Goal: Task Accomplishment & Management: Manage account settings

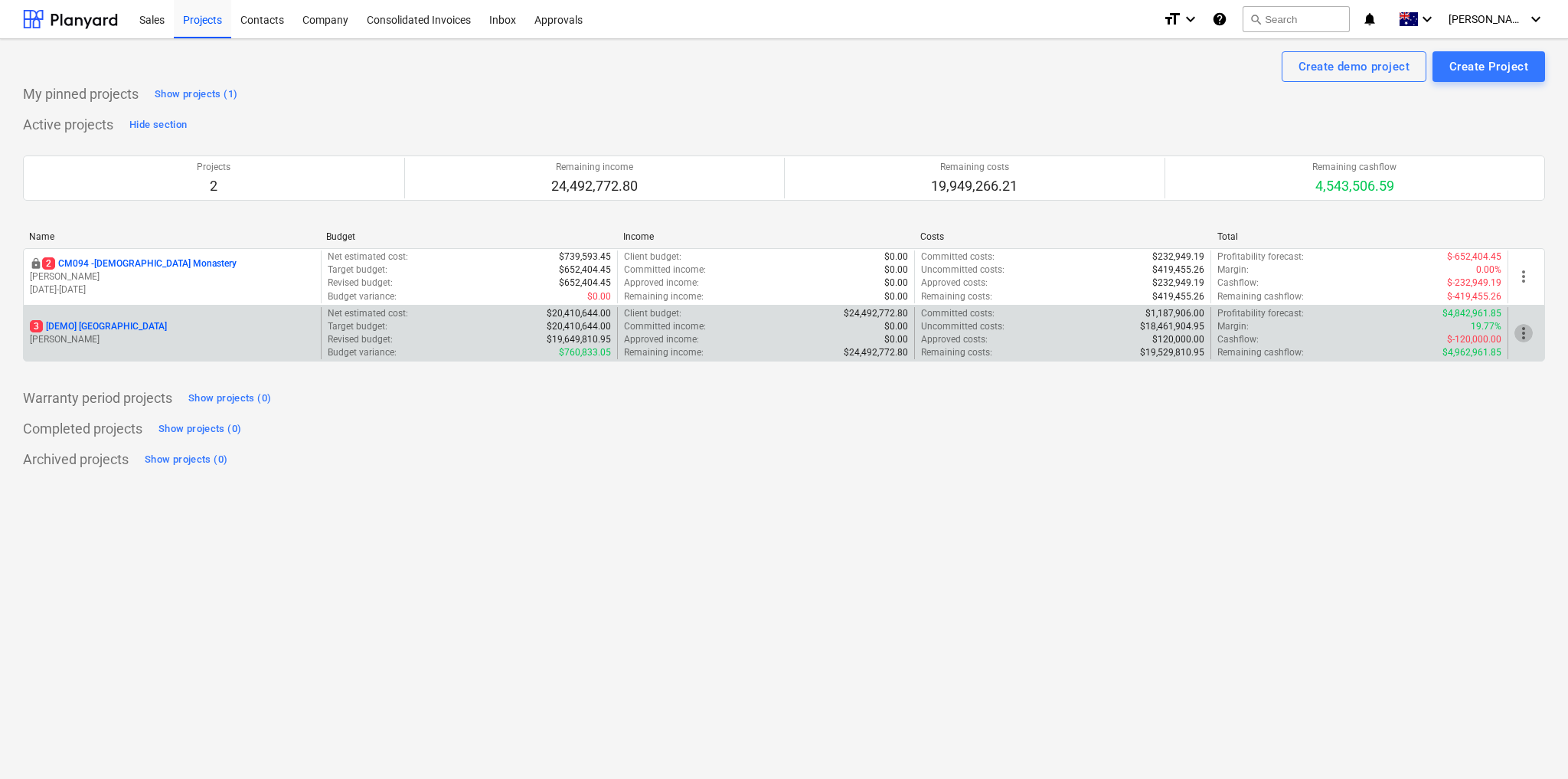
click at [1523, 333] on span "more_vert" at bounding box center [1524, 333] width 19 height 19
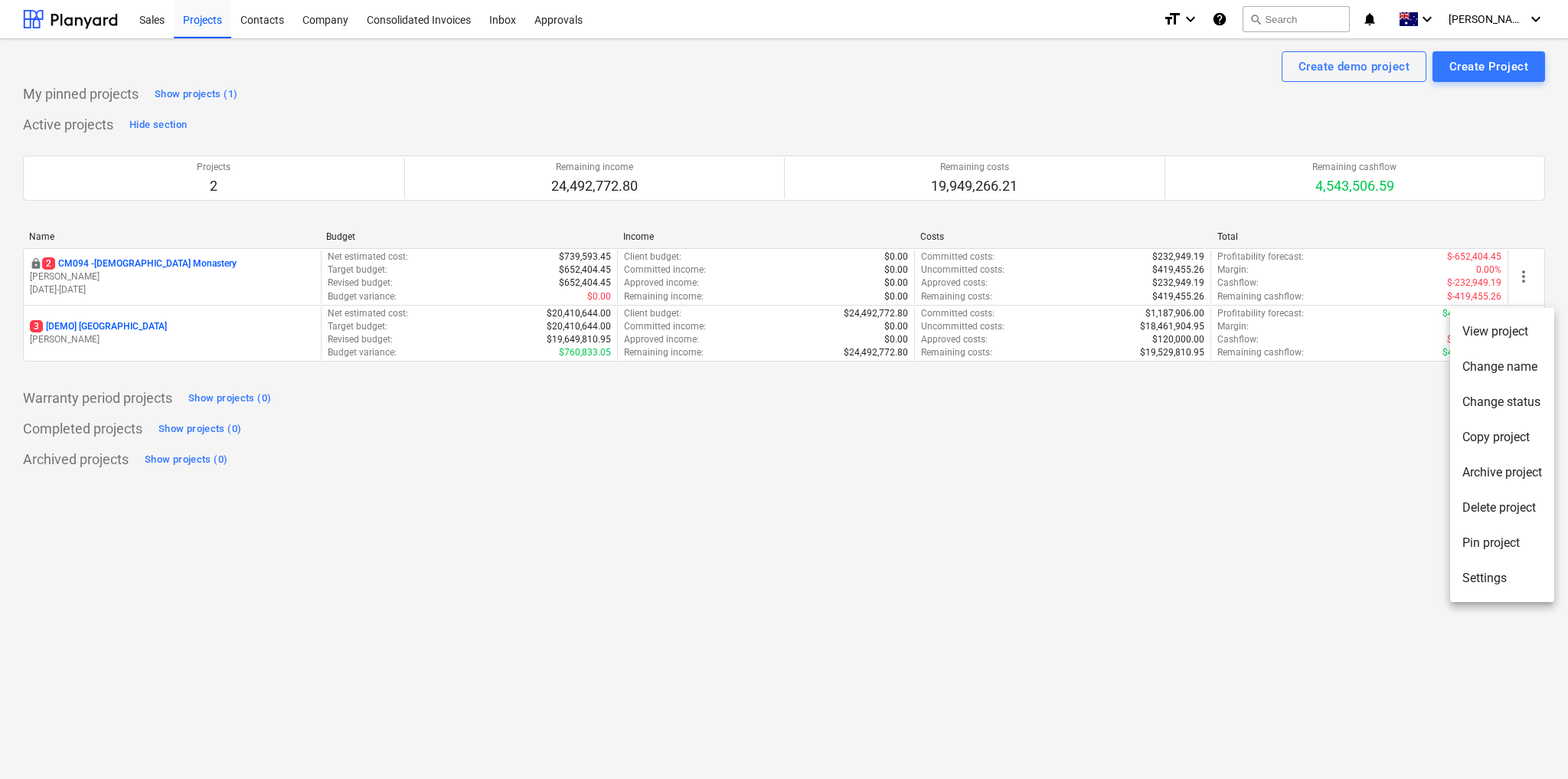
click at [1505, 506] on li "Delete project" at bounding box center [1502, 508] width 104 height 36
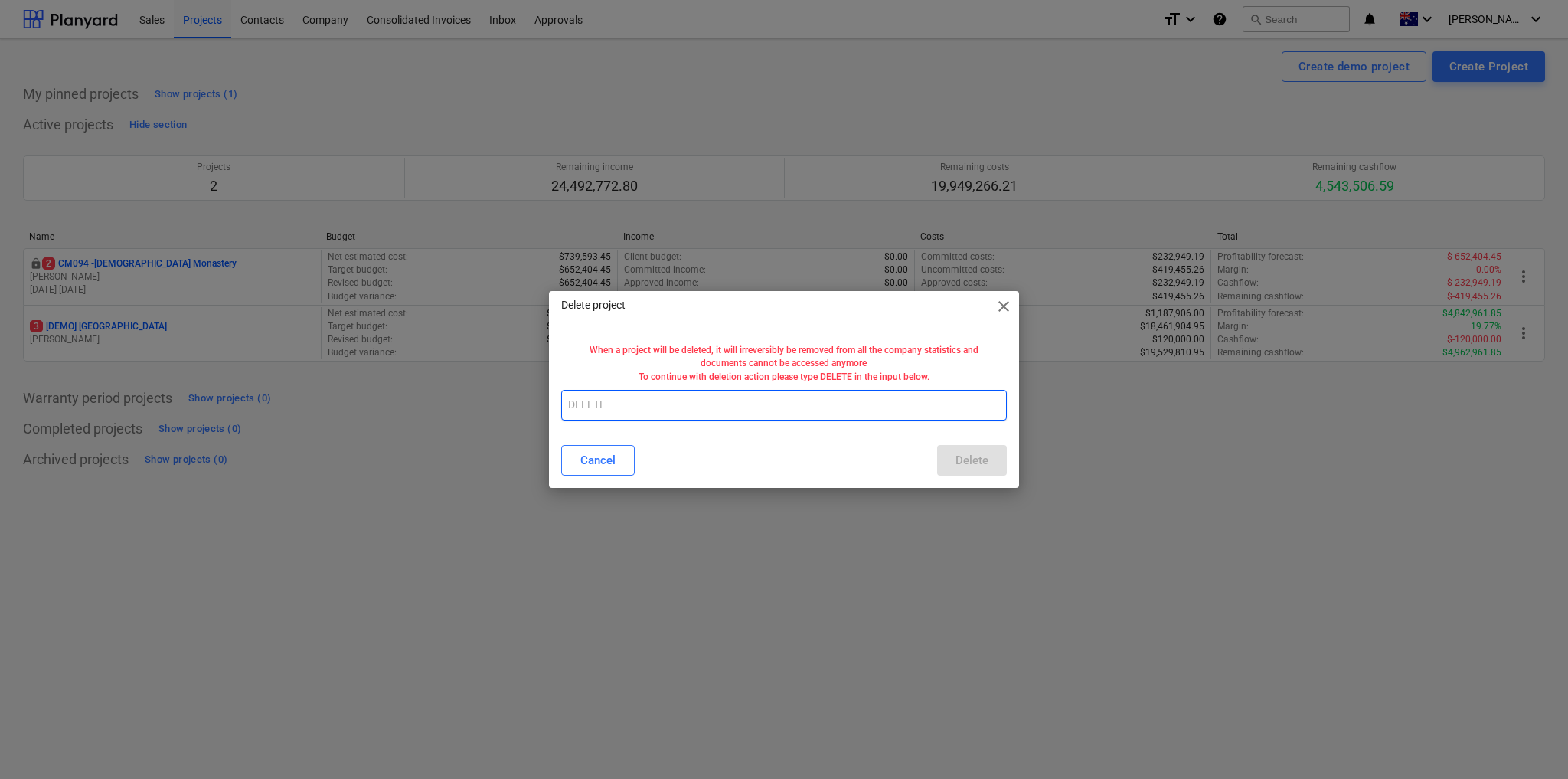
click at [684, 401] on input "text" at bounding box center [783, 405] width 445 height 31
type input "DELETE"
click at [980, 457] on div "Delete" at bounding box center [972, 460] width 33 height 20
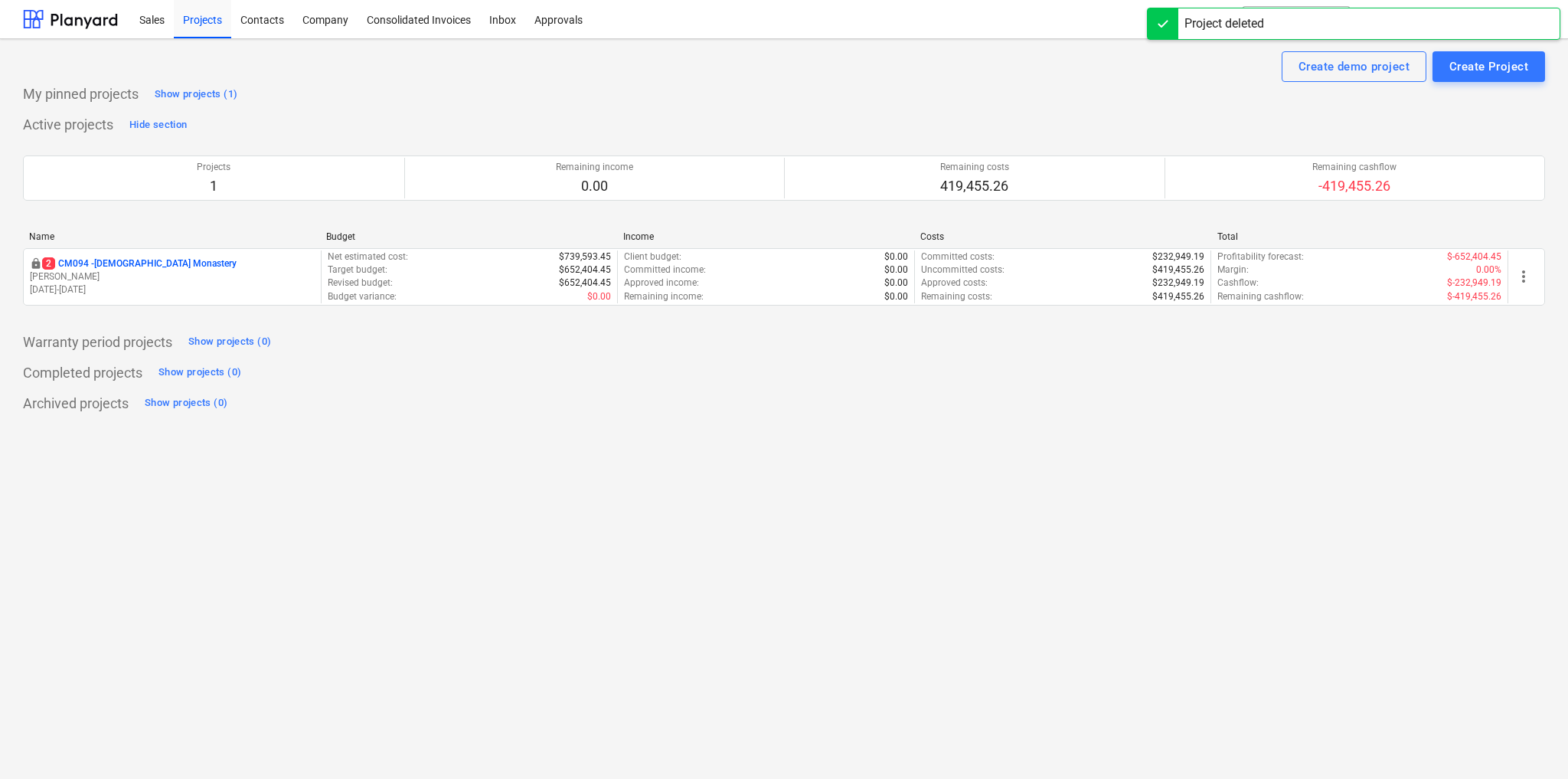
click at [748, 444] on div "Create demo project Create Project My pinned projects Show projects (1) Active …" at bounding box center [784, 409] width 1568 height 740
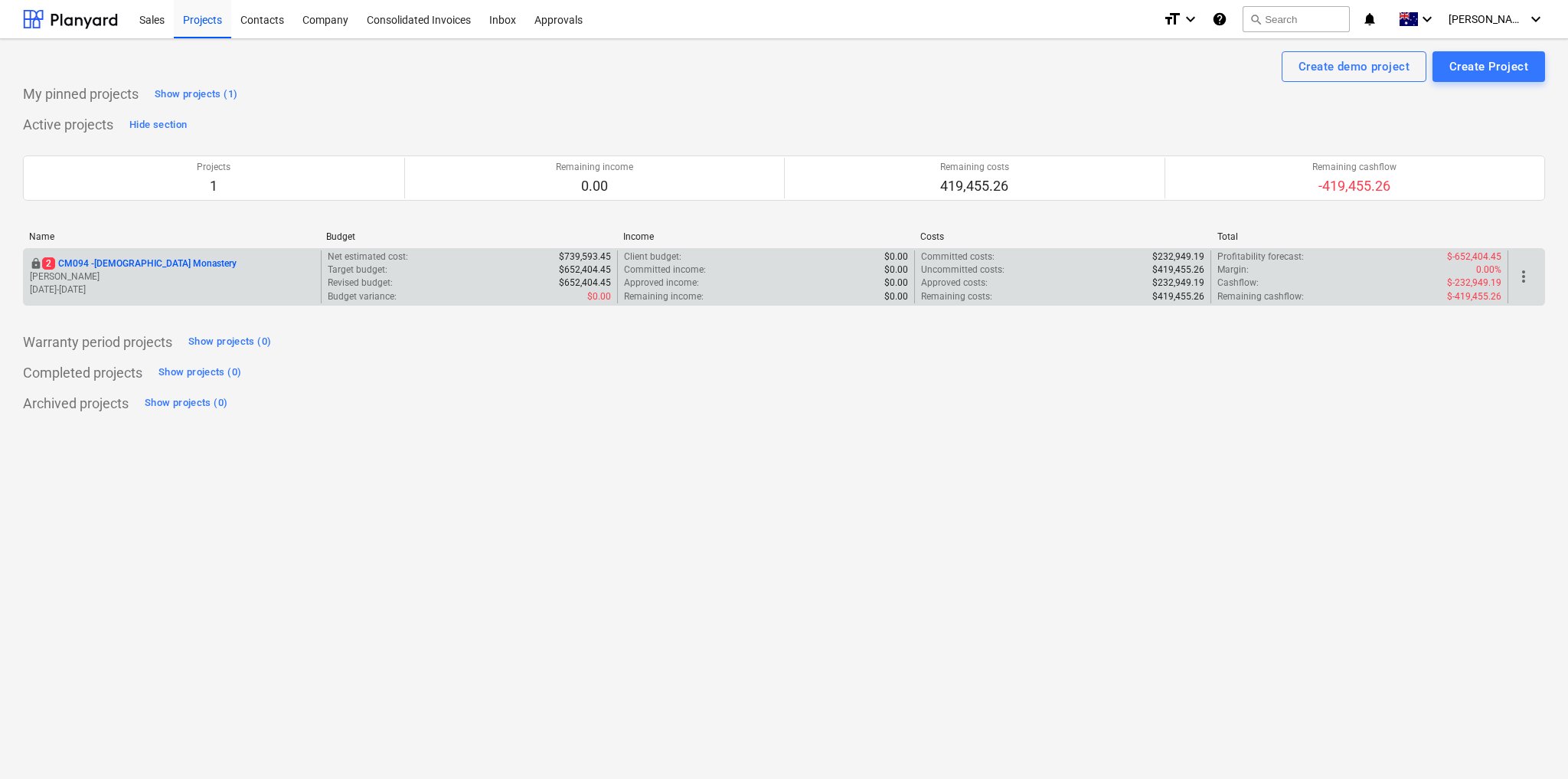
click at [585, 274] on p "$652,404.45" at bounding box center [585, 269] width 52 height 13
click at [176, 262] on p "2 CM094 - [GEOGRAPHIC_DATA]" at bounding box center [139, 263] width 194 height 13
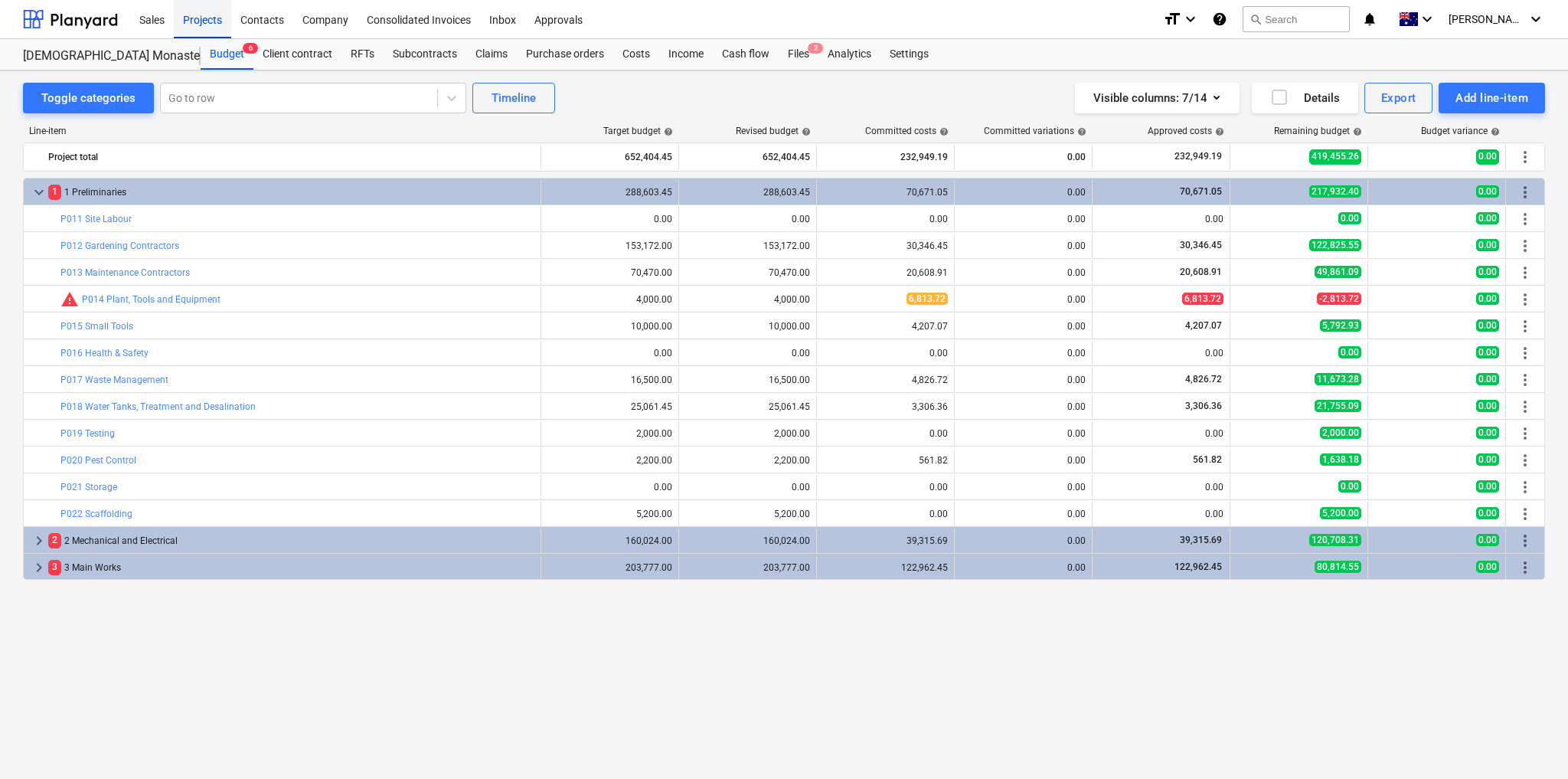
click at [198, 24] on div "Projects" at bounding box center [203, 19] width 58 height 39
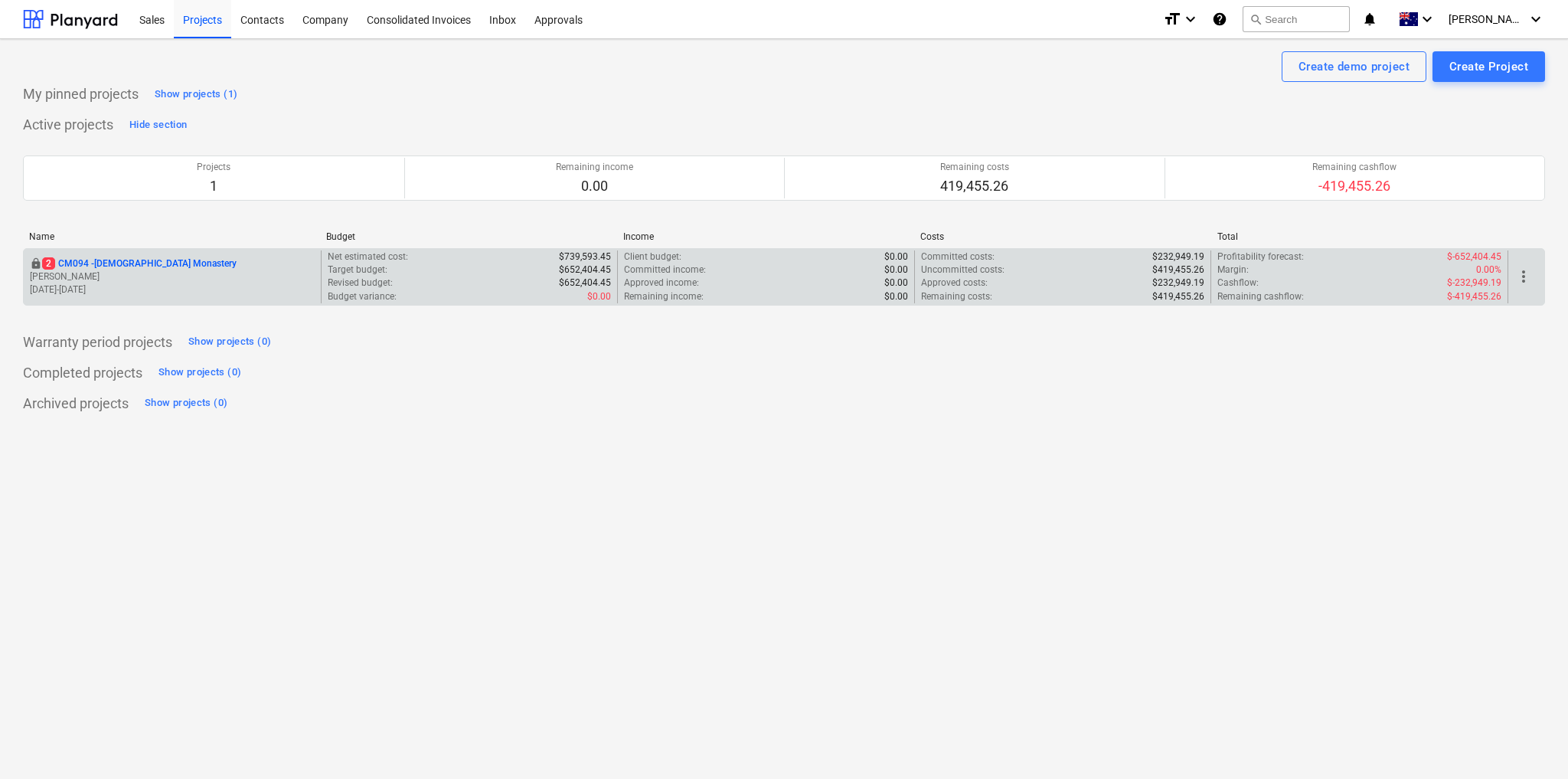
click at [104, 259] on p "2 CM094 - [GEOGRAPHIC_DATA]" at bounding box center [139, 263] width 194 height 13
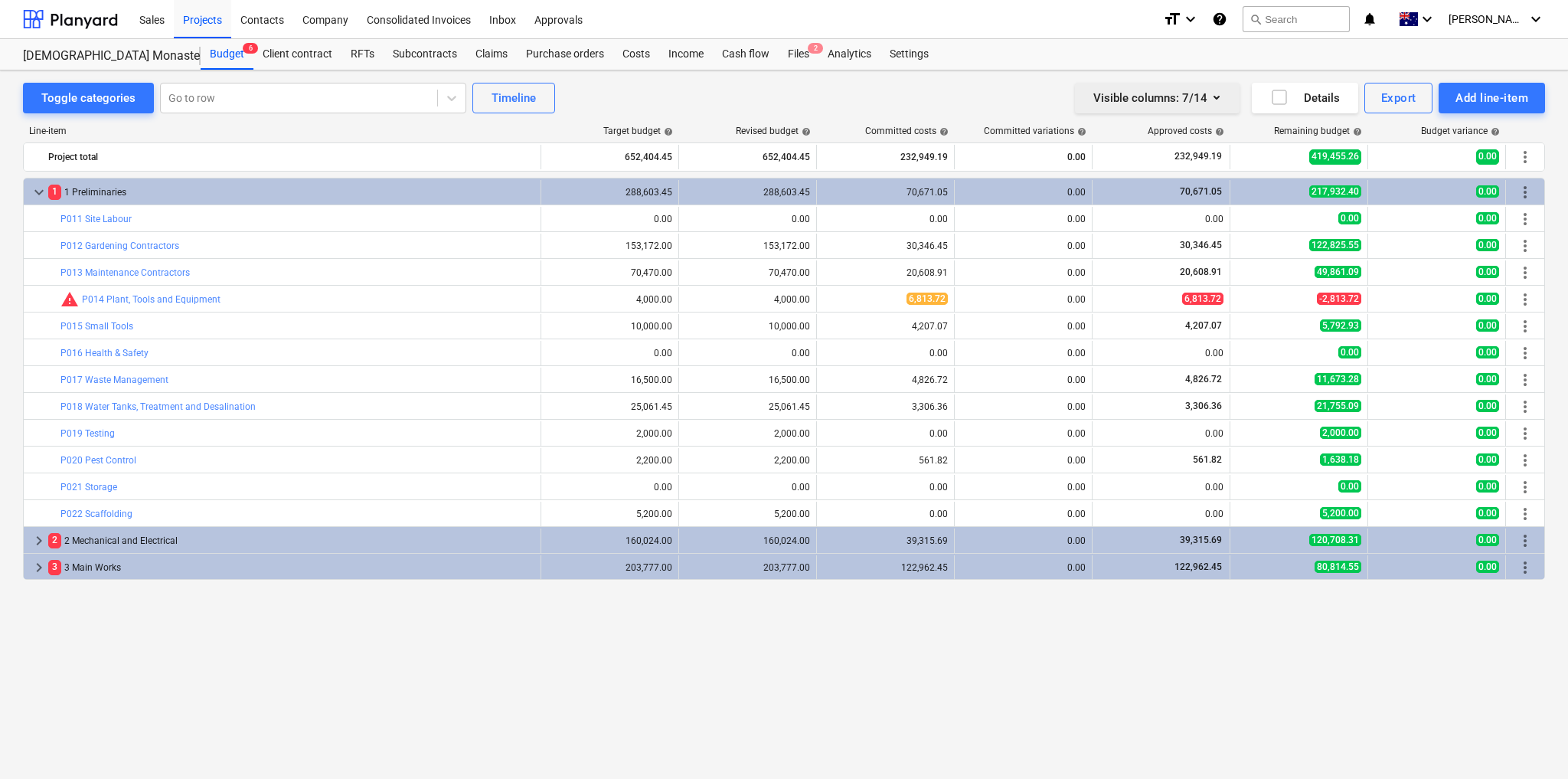
click at [1165, 98] on div "Visible columns : 7/14" at bounding box center [1157, 98] width 128 height 20
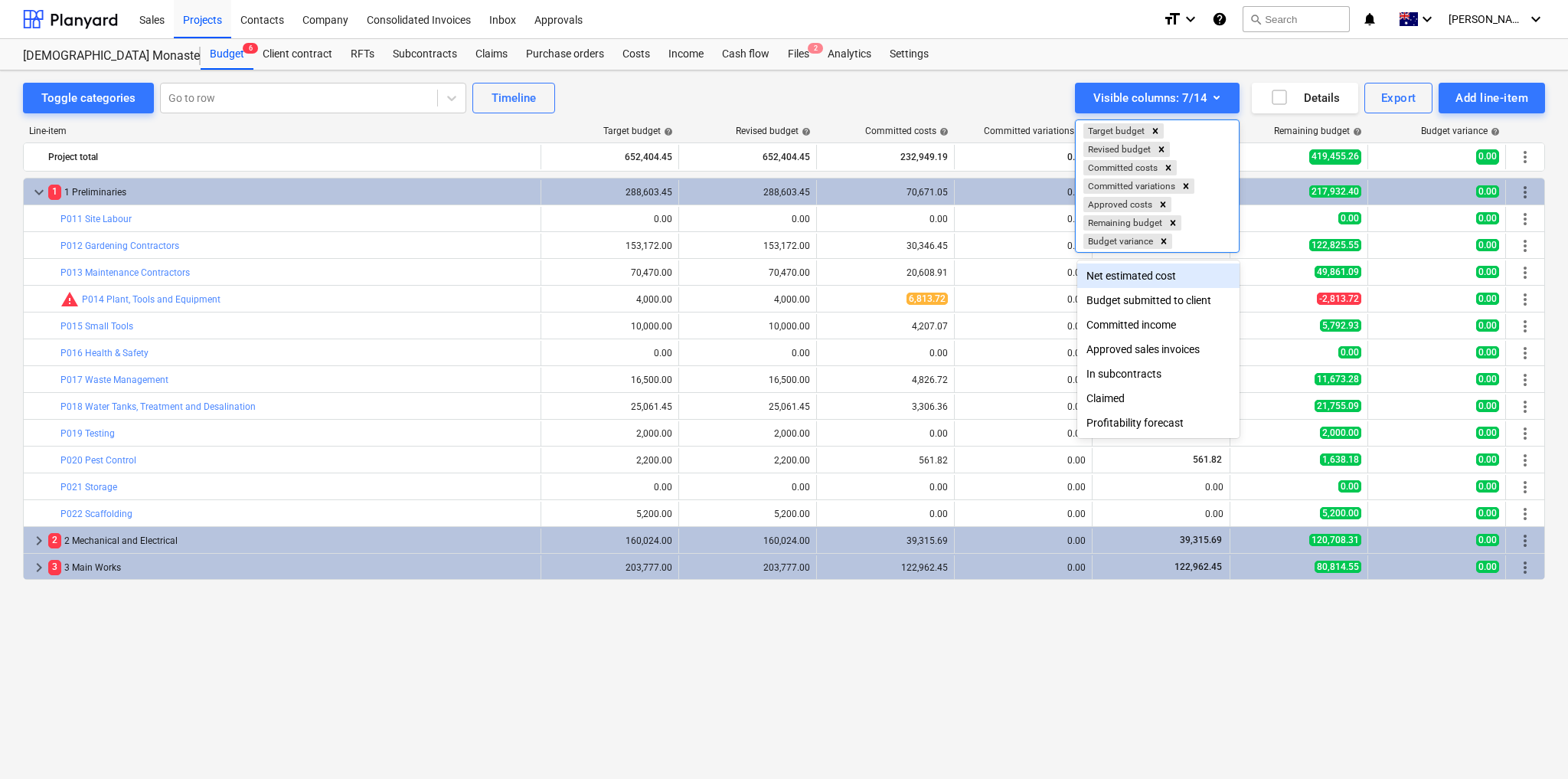
click at [1128, 276] on div "Net estimated cost" at bounding box center [1158, 275] width 162 height 25
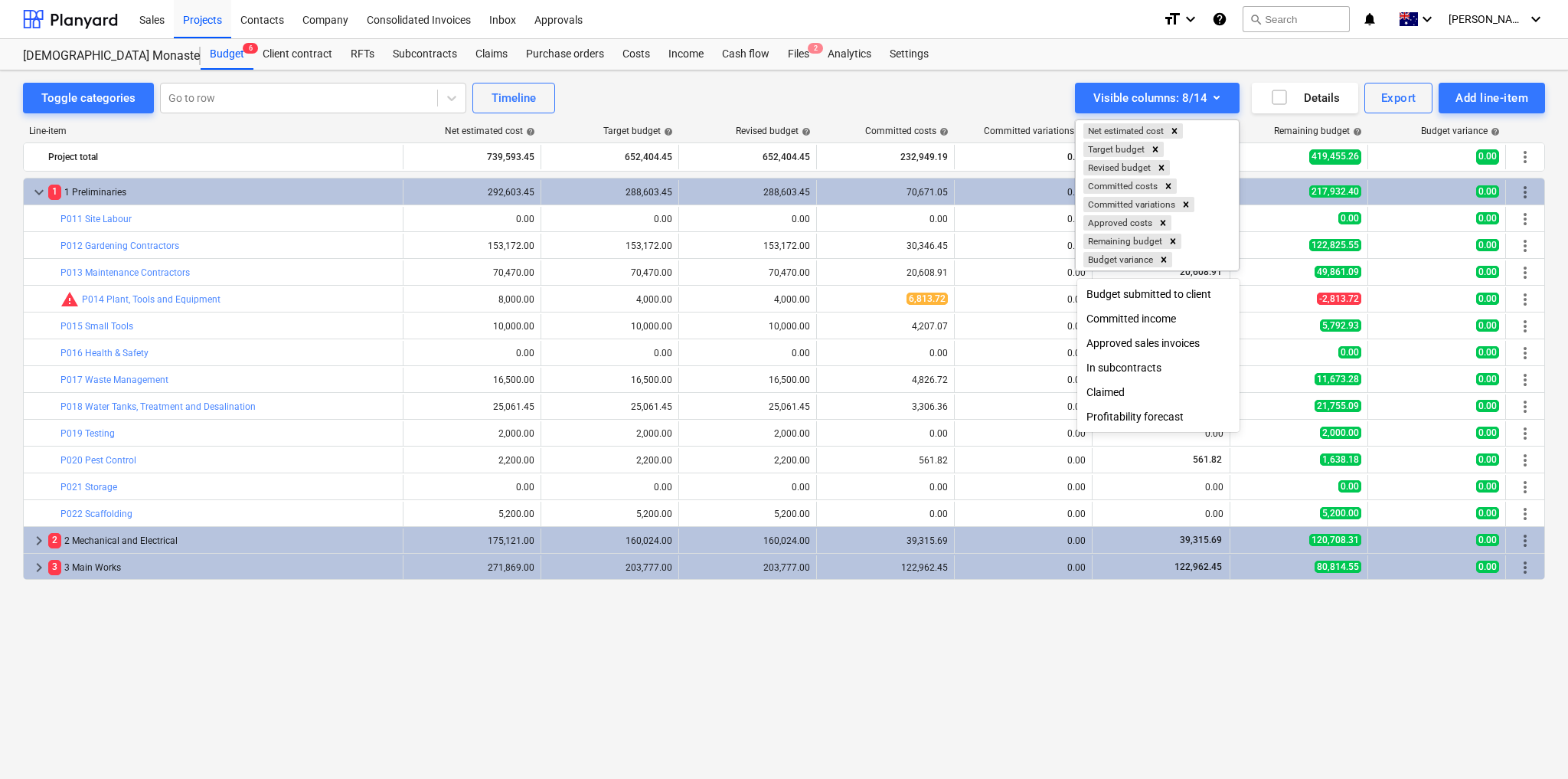
click at [922, 627] on div at bounding box center [784, 390] width 1568 height 779
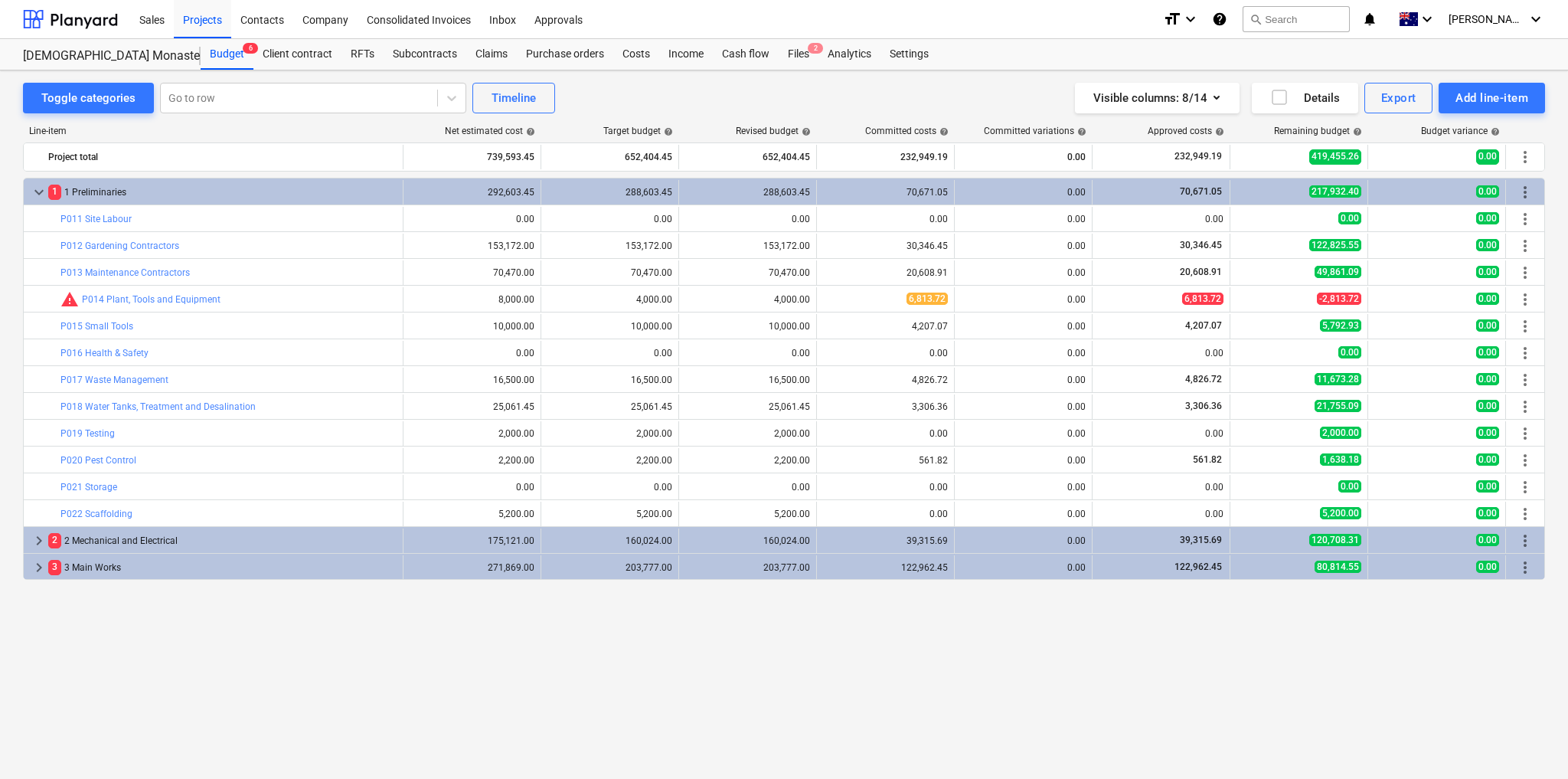
click at [566, 129] on div "Target budget help" at bounding box center [611, 131] width 137 height 11
click at [557, 140] on div "Line-item Net estimated cost help Target budget help Revised budget help Commit…" at bounding box center [784, 134] width 1522 height 17
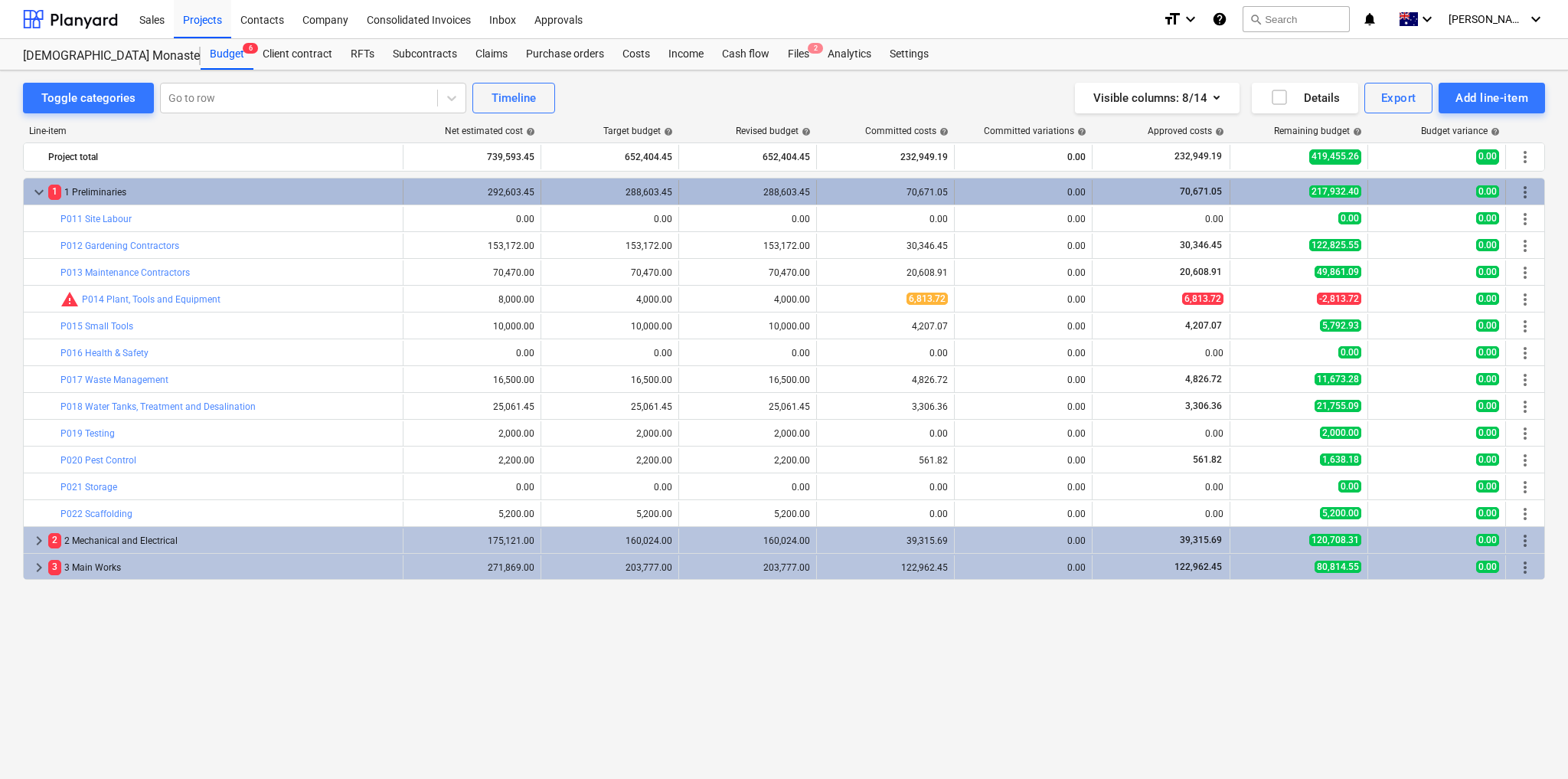
click at [523, 195] on div "292,603.45" at bounding box center [472, 192] width 125 height 11
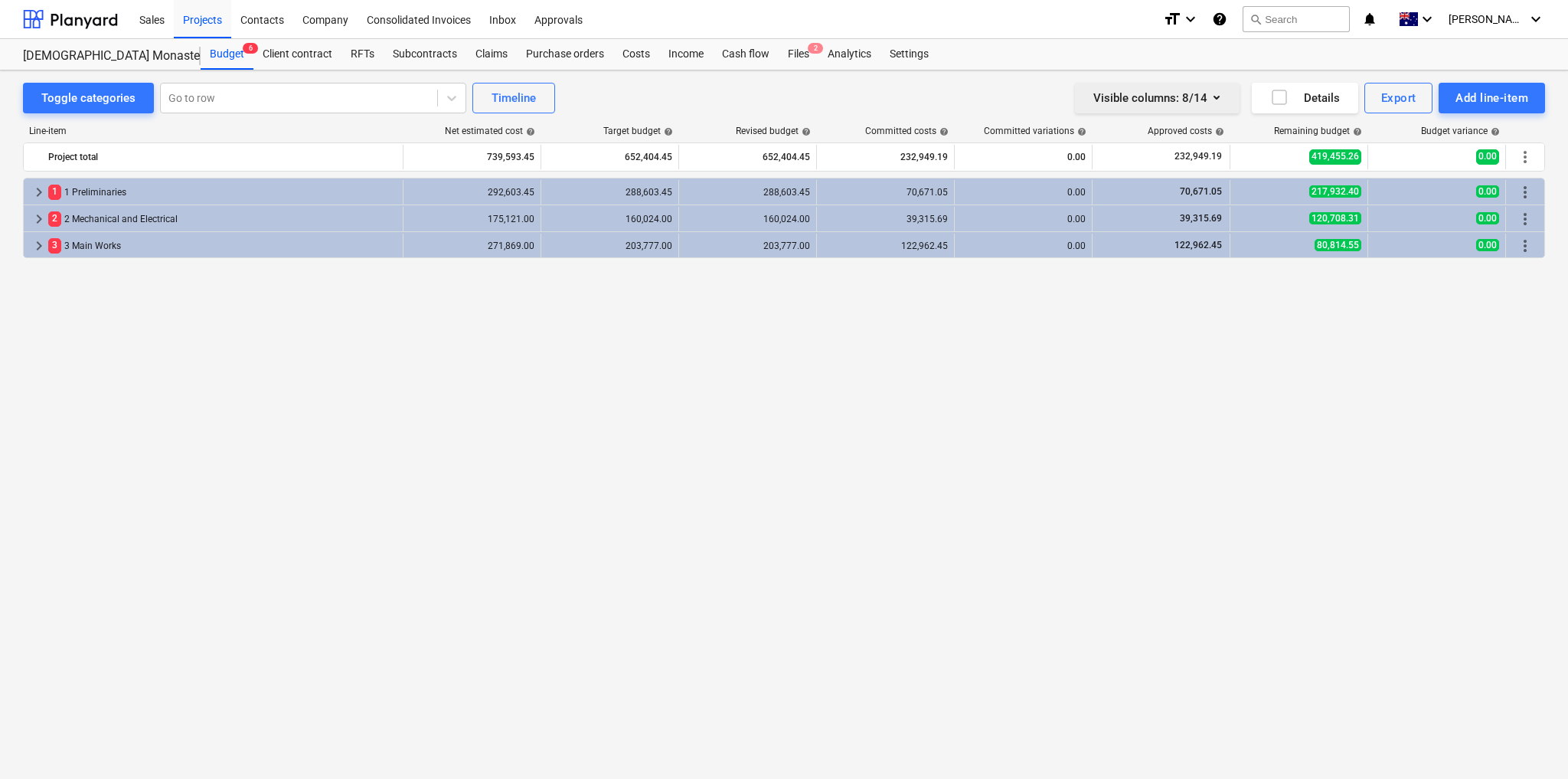
click at [1227, 101] on button "Visible columns : 8/14" at bounding box center [1157, 98] width 165 height 31
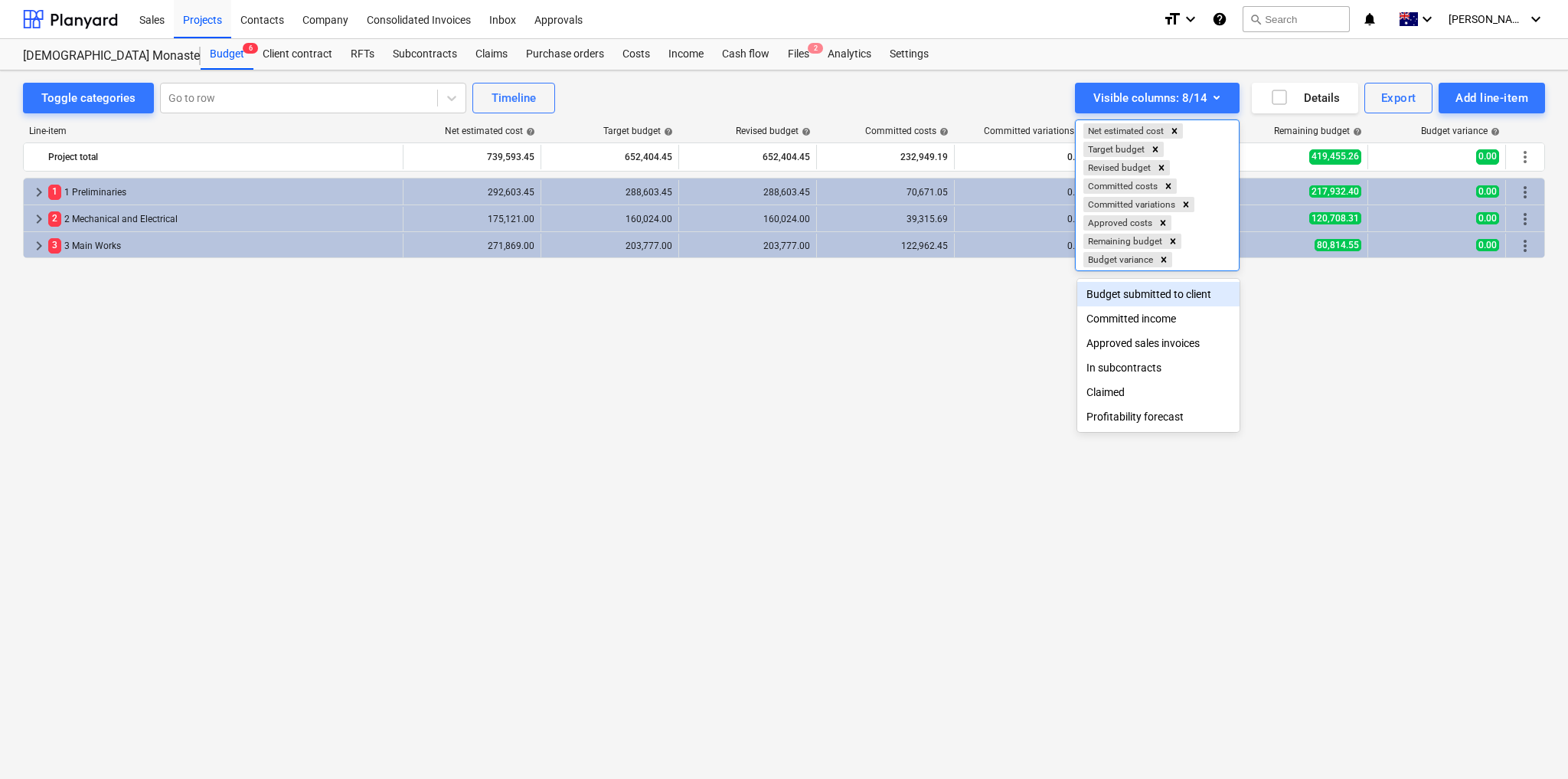
click at [552, 399] on div at bounding box center [784, 390] width 1568 height 779
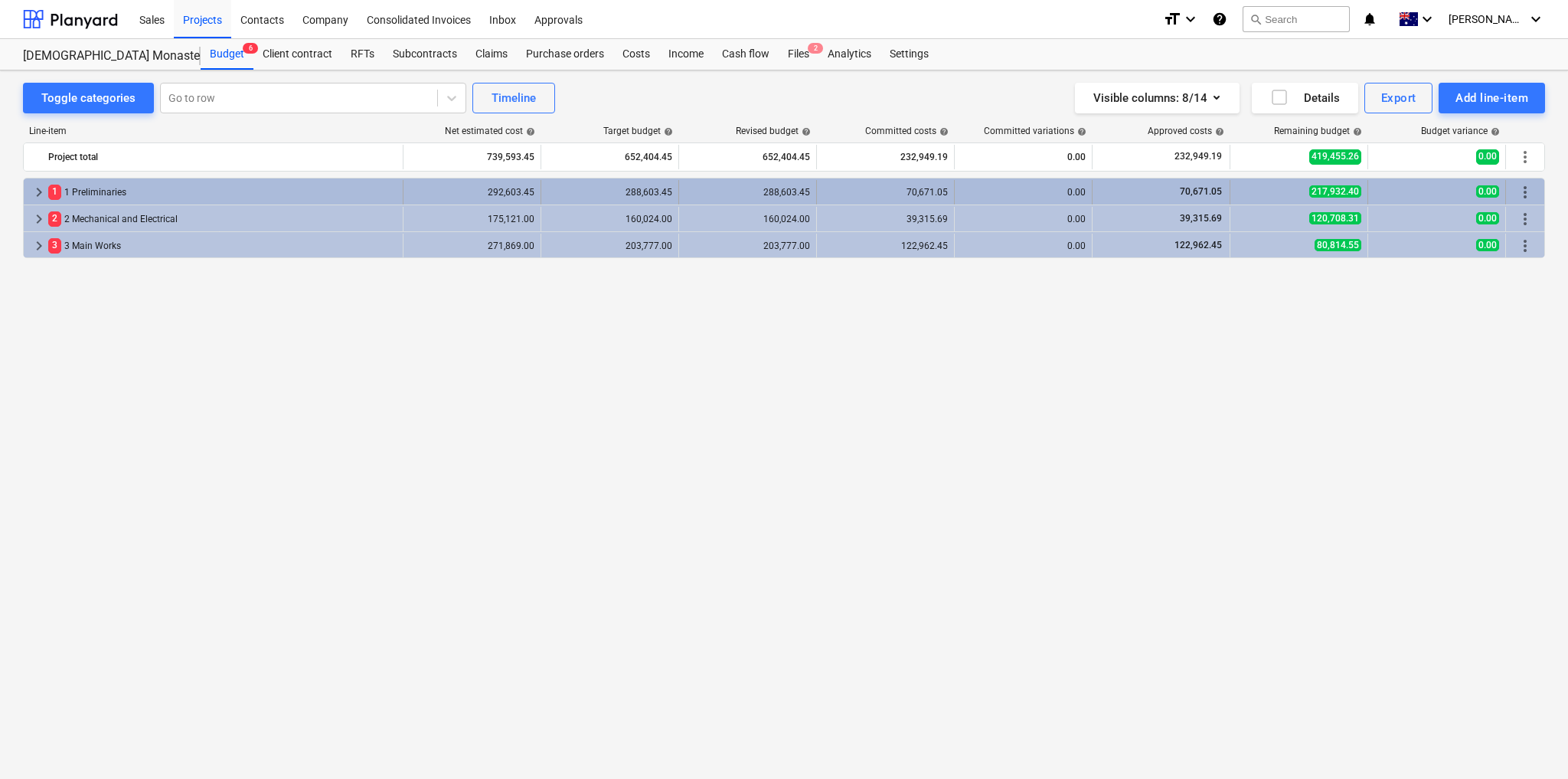
click at [395, 185] on div "1 1 Preliminaries" at bounding box center [222, 192] width 349 height 25
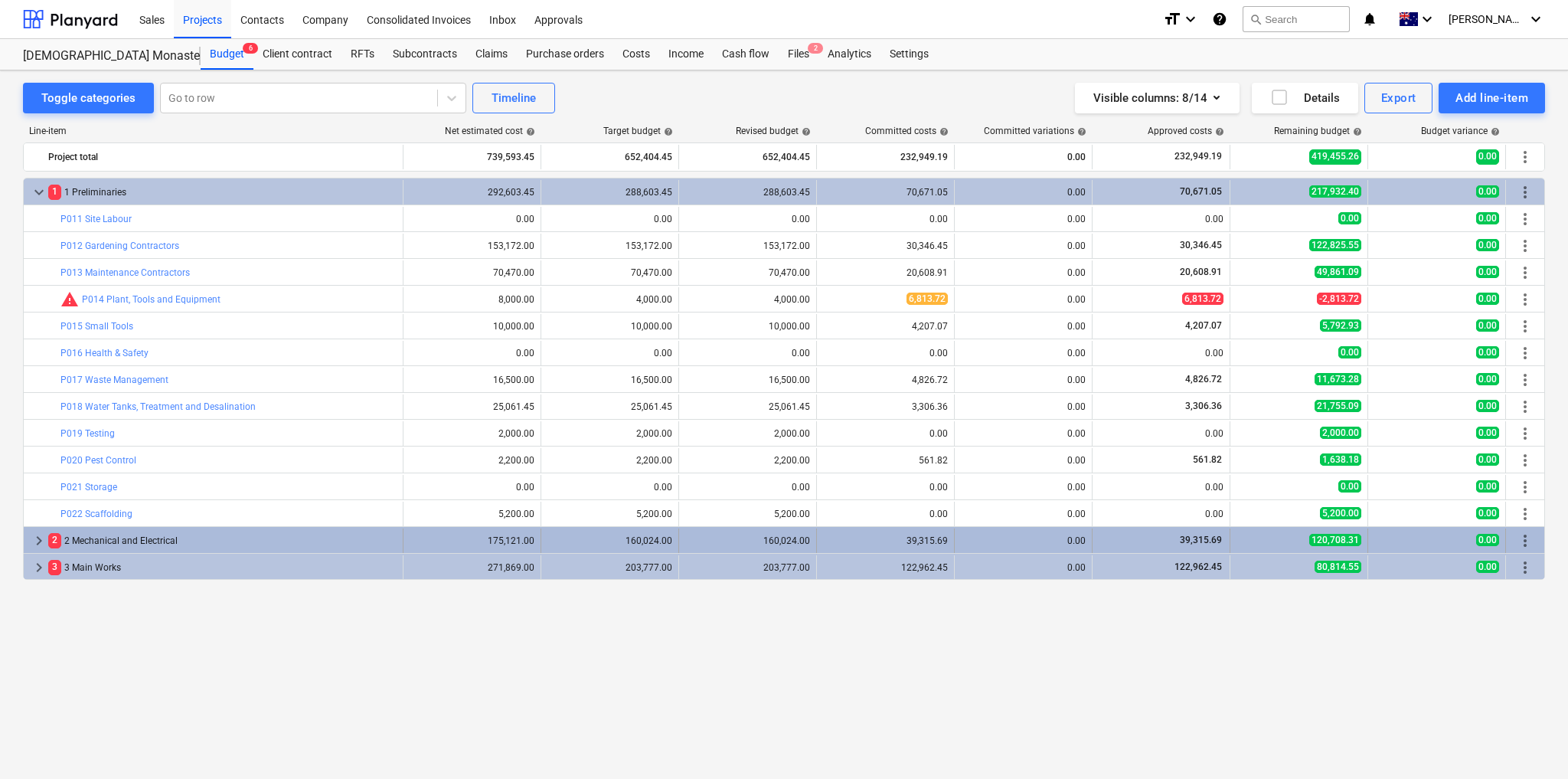
click at [393, 541] on div "2 2 Mechanical and Electrical" at bounding box center [222, 541] width 349 height 25
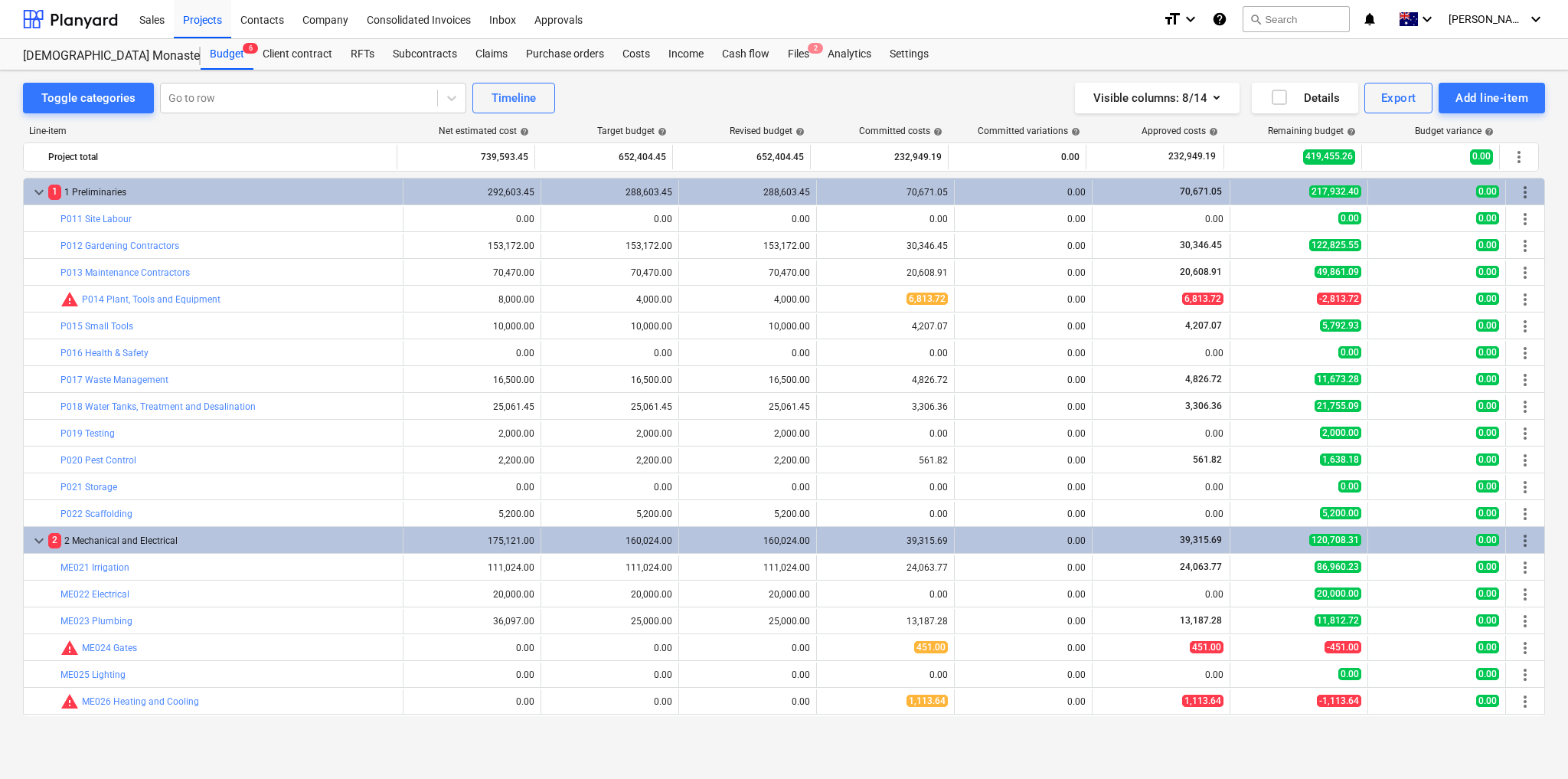
scroll to position [51, 0]
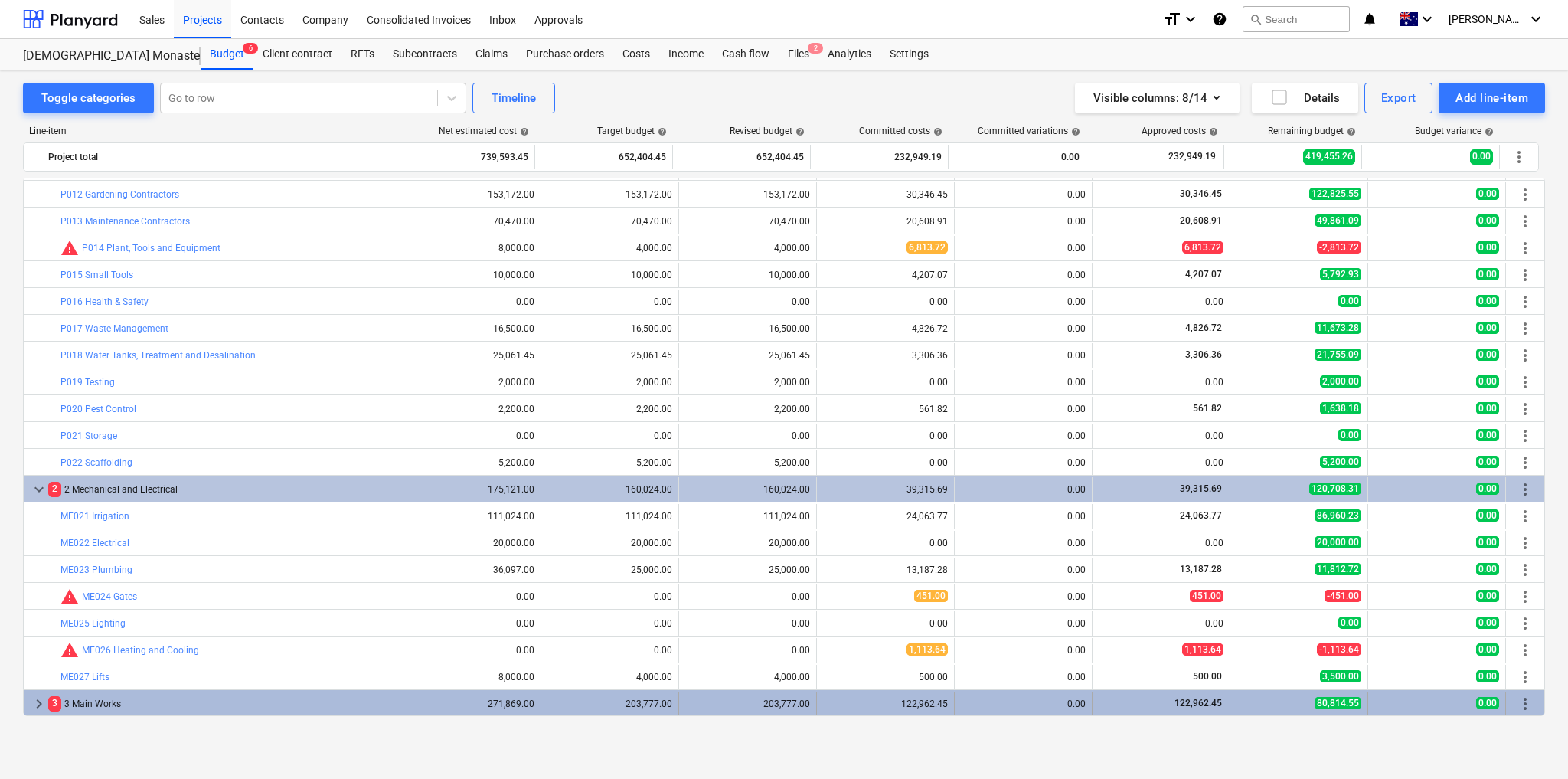
click at [467, 707] on div "271,869.00" at bounding box center [472, 703] width 125 height 25
click at [76, 707] on div "3 3 Main Works" at bounding box center [222, 703] width 349 height 25
click at [177, 703] on div "3 3 Main Works" at bounding box center [222, 703] width 349 height 25
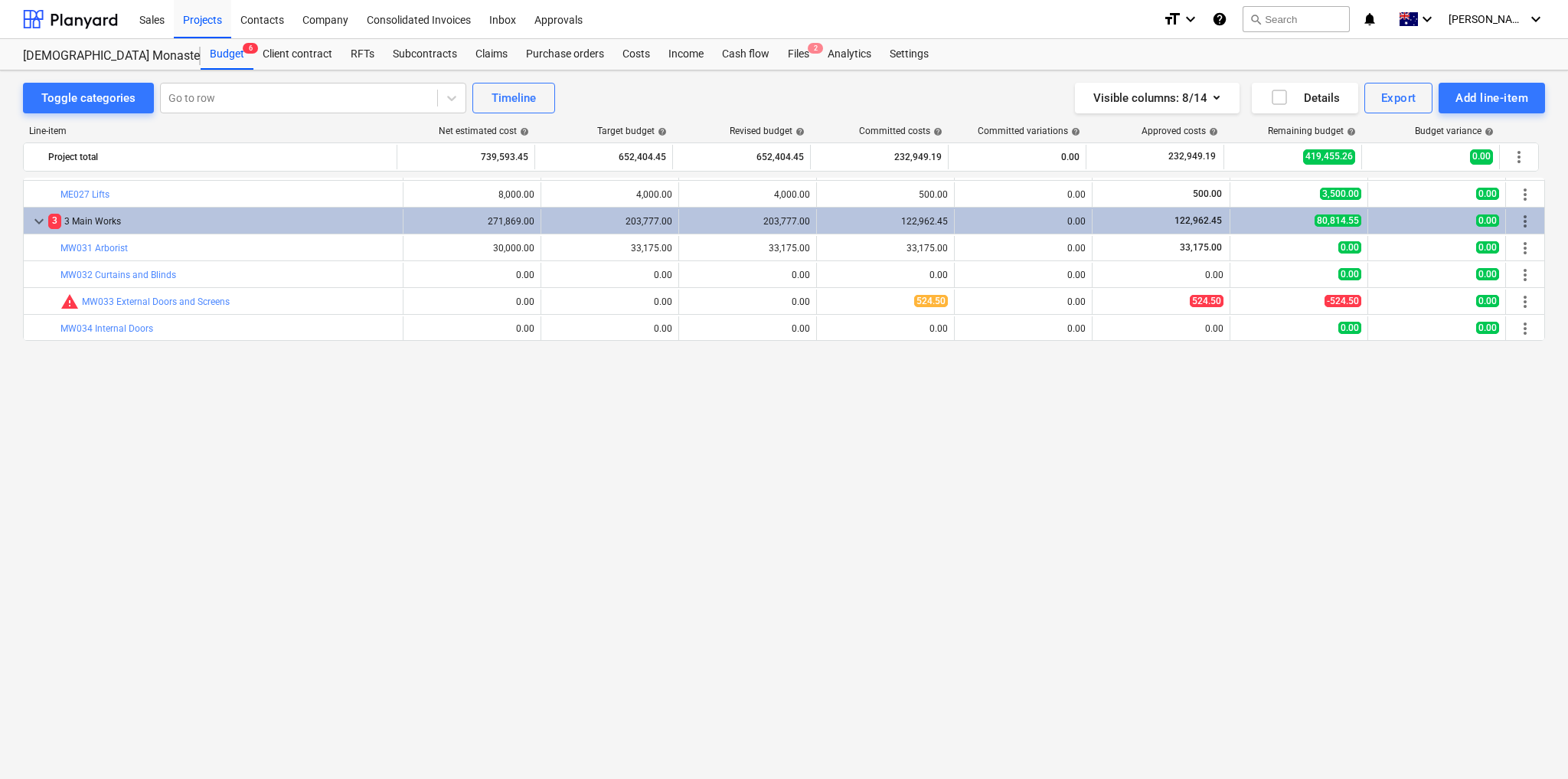
scroll to position [105, 0]
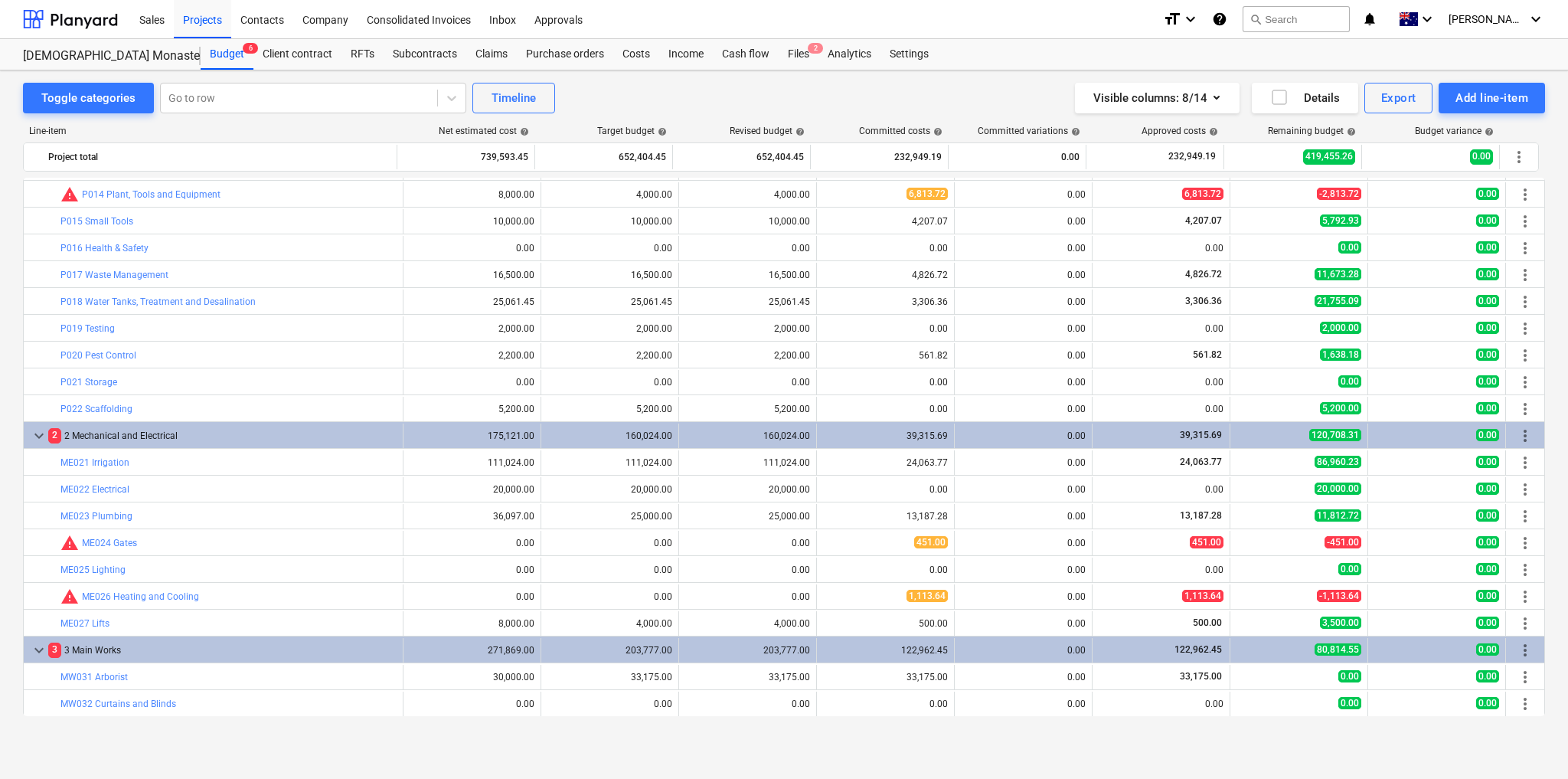
click at [527, 132] on span "help" at bounding box center [523, 132] width 12 height 9
click at [527, 132] on span "help" at bounding box center [523, 132] width 12 height 9
click at [524, 128] on span "help" at bounding box center [523, 132] width 12 height 9
click at [466, 132] on div "Net estimated cost help" at bounding box center [484, 131] width 90 height 11
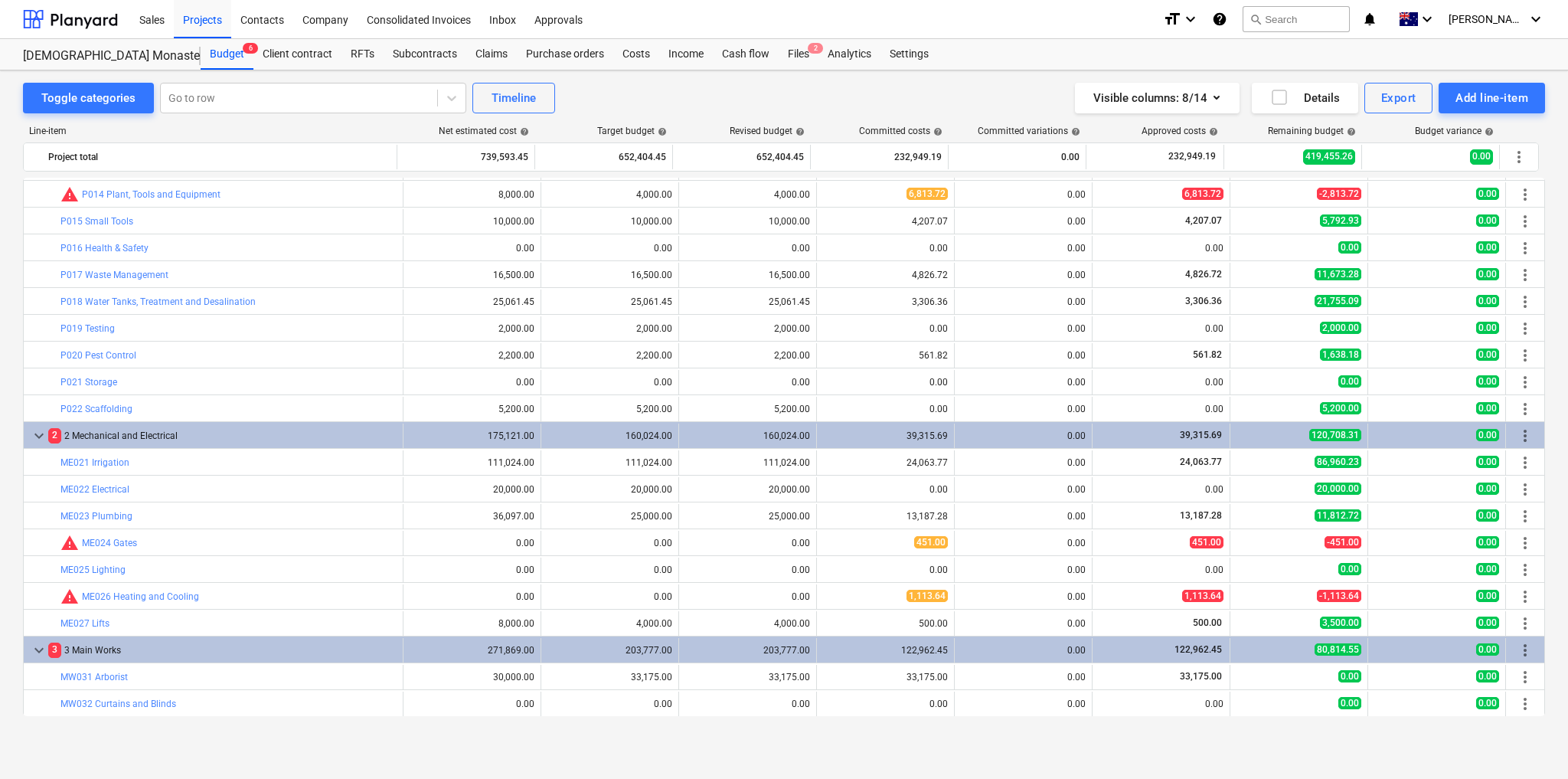
drag, startPoint x: 757, startPoint y: 62, endPoint x: 596, endPoint y: -43, distance: 192.2
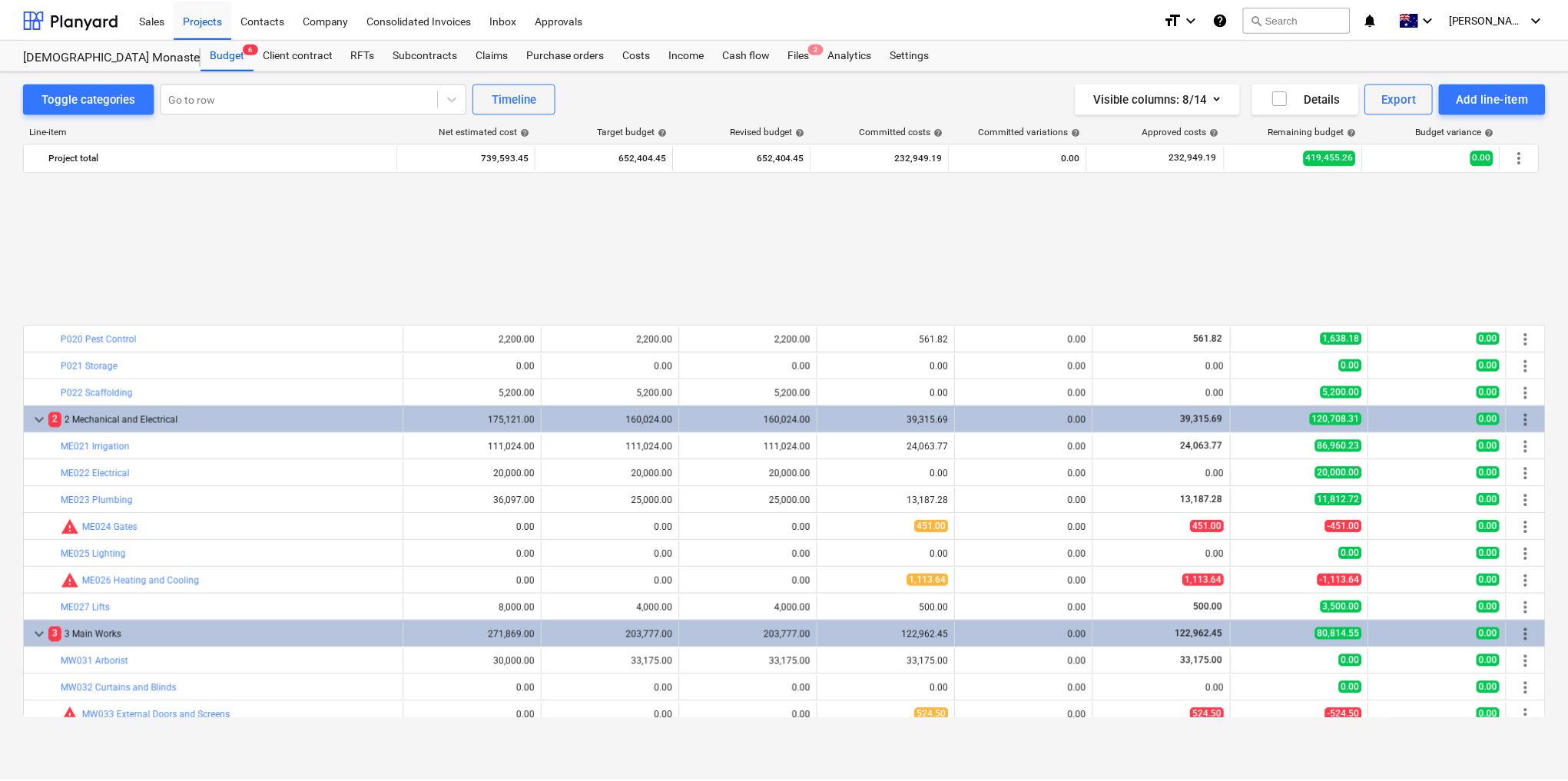
scroll to position [307, 0]
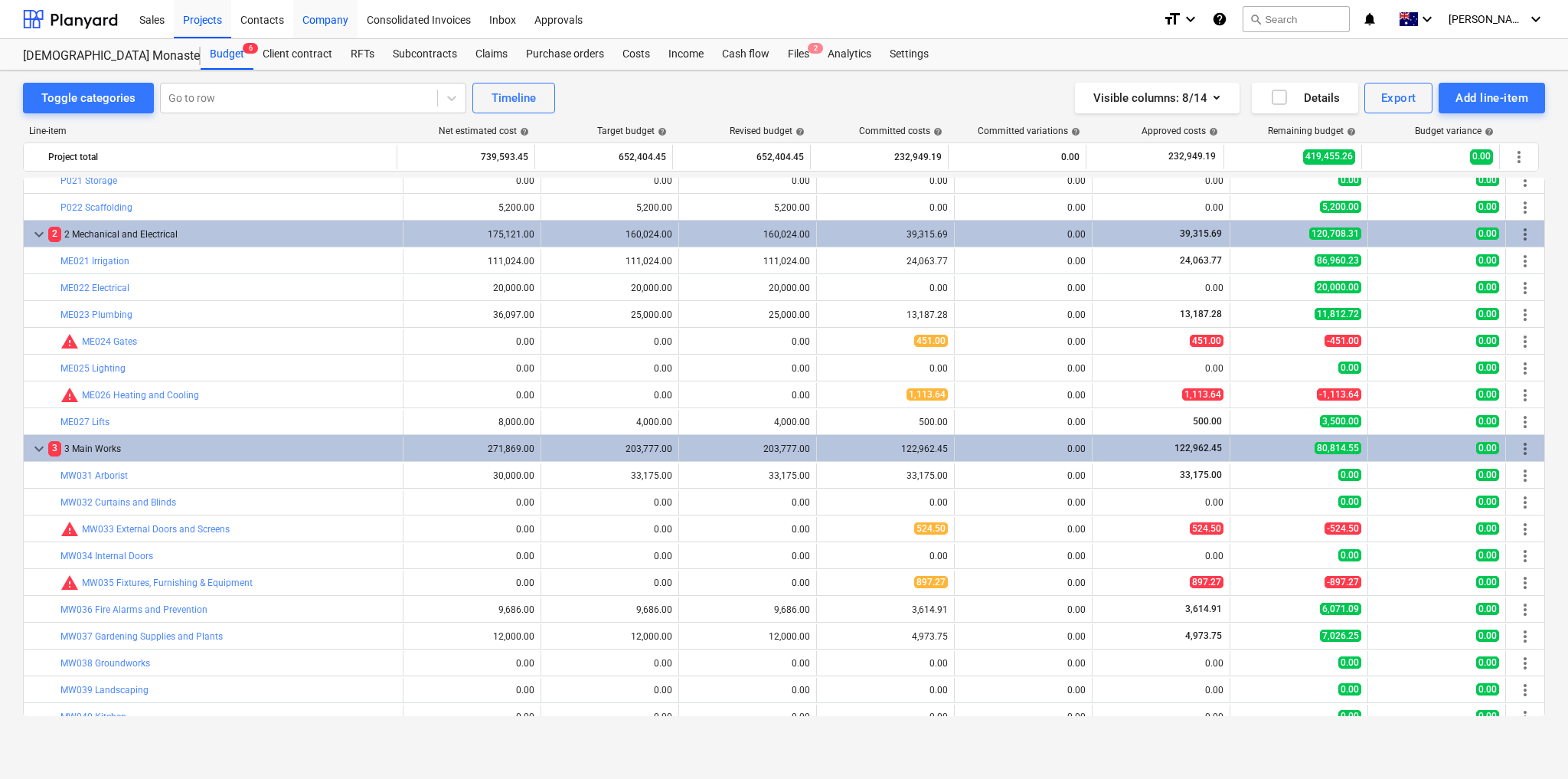
click at [317, 16] on div "Company" at bounding box center [326, 19] width 64 height 39
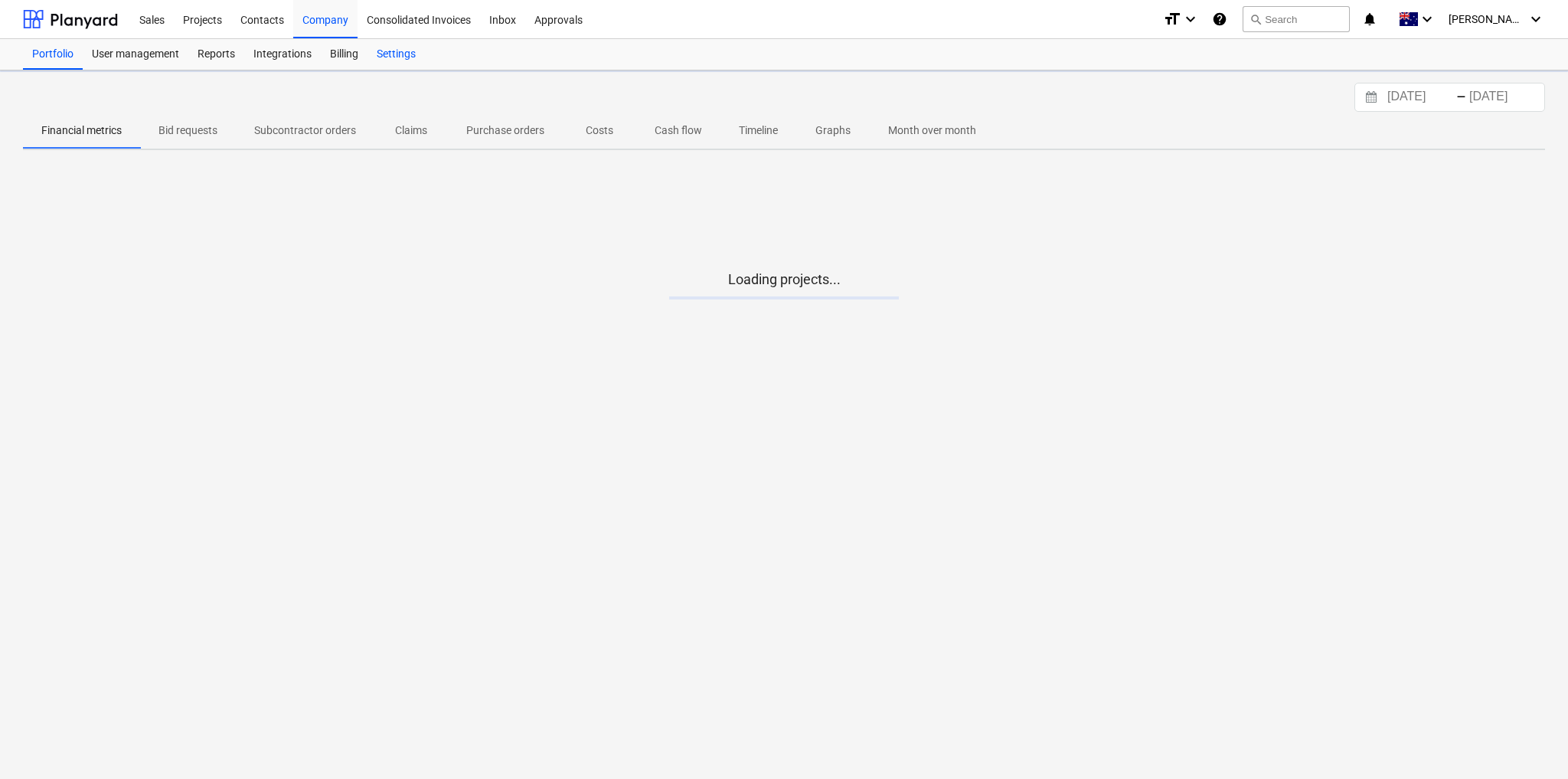
click at [381, 53] on div "Settings" at bounding box center [396, 54] width 58 height 31
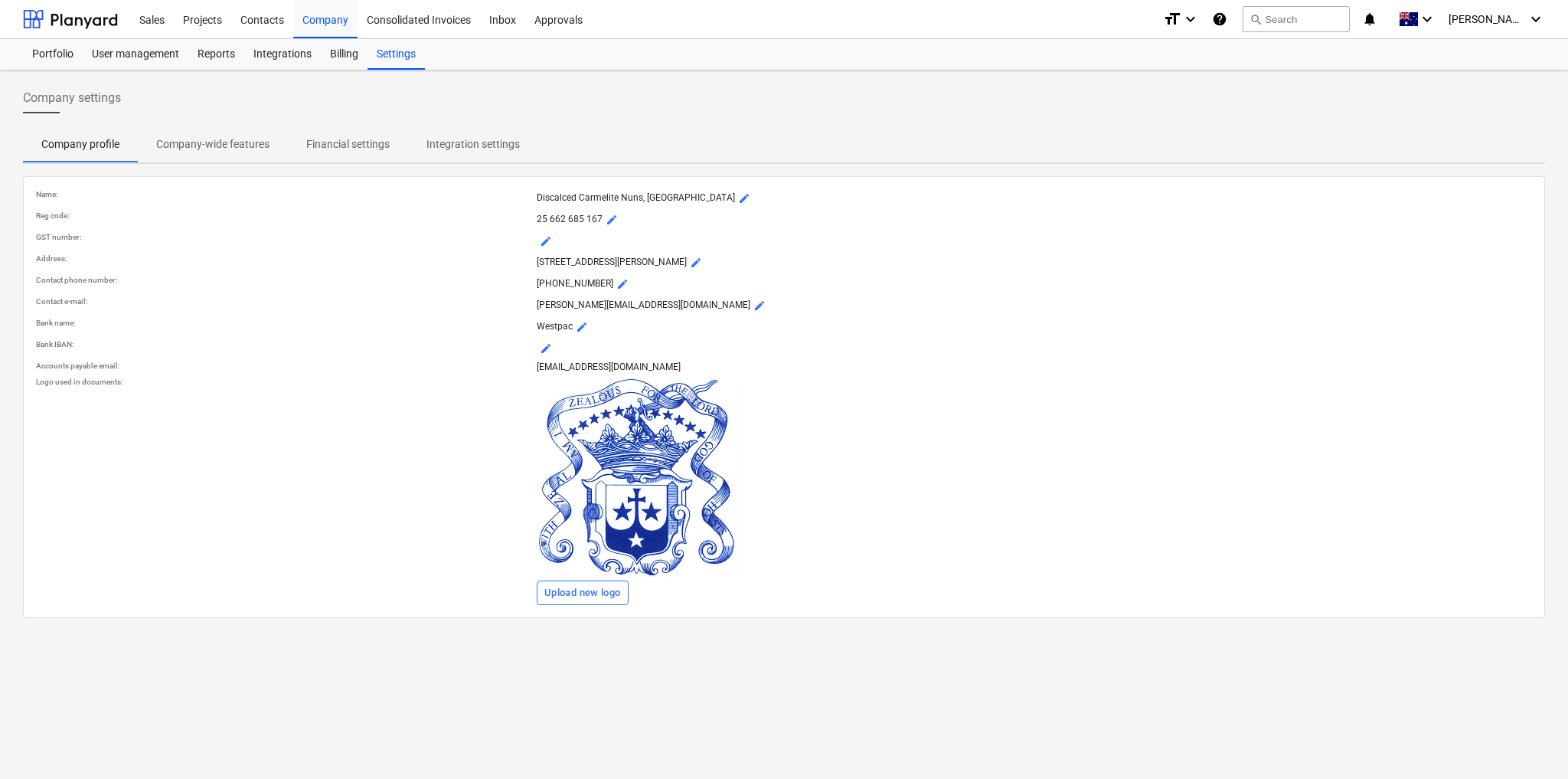
click at [192, 137] on p "Company-wide features" at bounding box center [213, 144] width 114 height 16
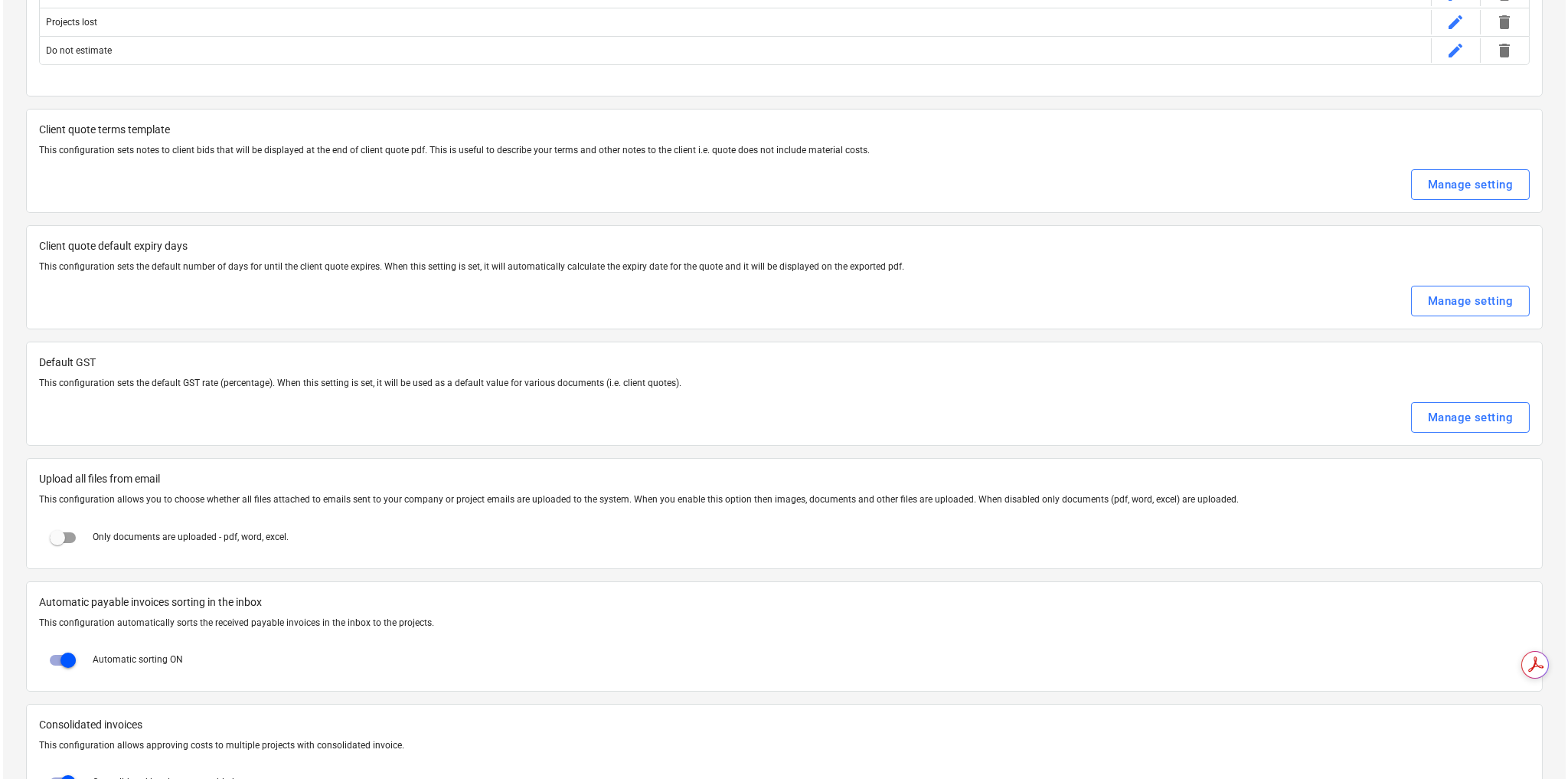
scroll to position [429, 0]
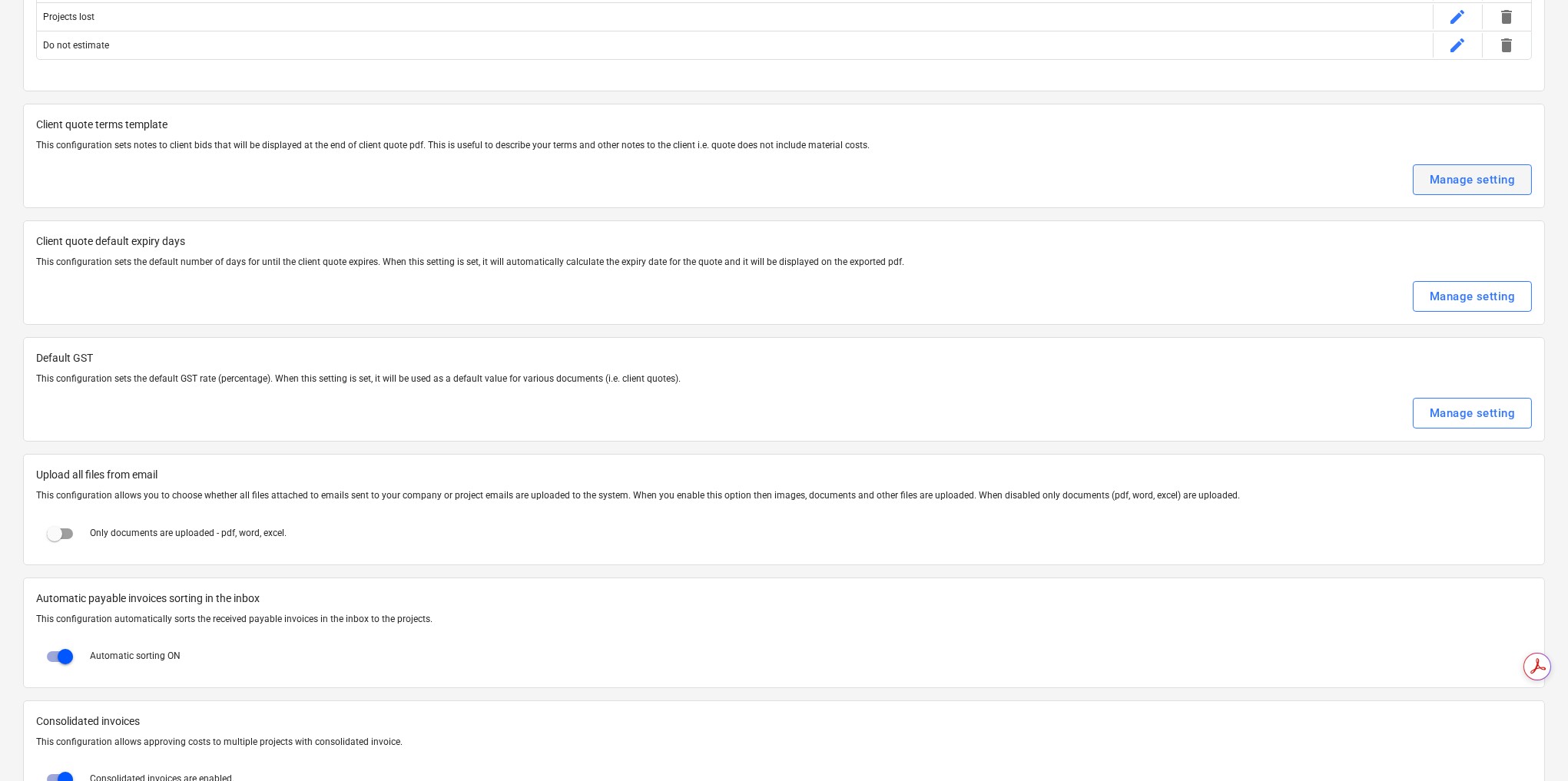
click at [1504, 182] on div "Manage setting" at bounding box center [1472, 179] width 85 height 20
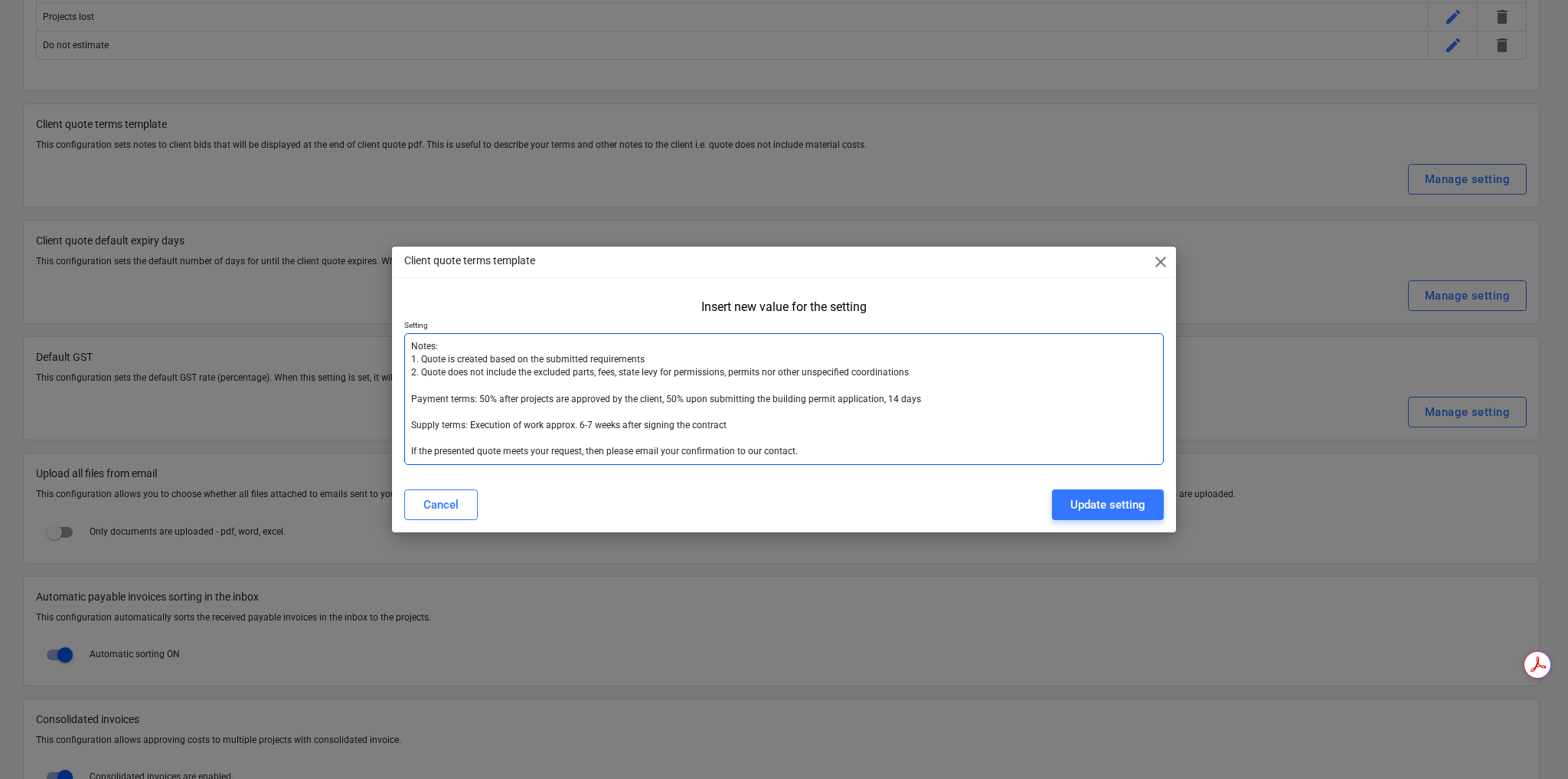
drag, startPoint x: 410, startPoint y: 342, endPoint x: 681, endPoint y: 410, distance: 279.4
click at [681, 410] on textarea "Notes: 1. Quote is created based on the submitted requirements 2. Quote does no…" at bounding box center [783, 399] width 759 height 132
click at [824, 445] on textarea "Notes: 1. Quote is created based on the submitted requirements 2. Quote does no…" at bounding box center [783, 399] width 759 height 132
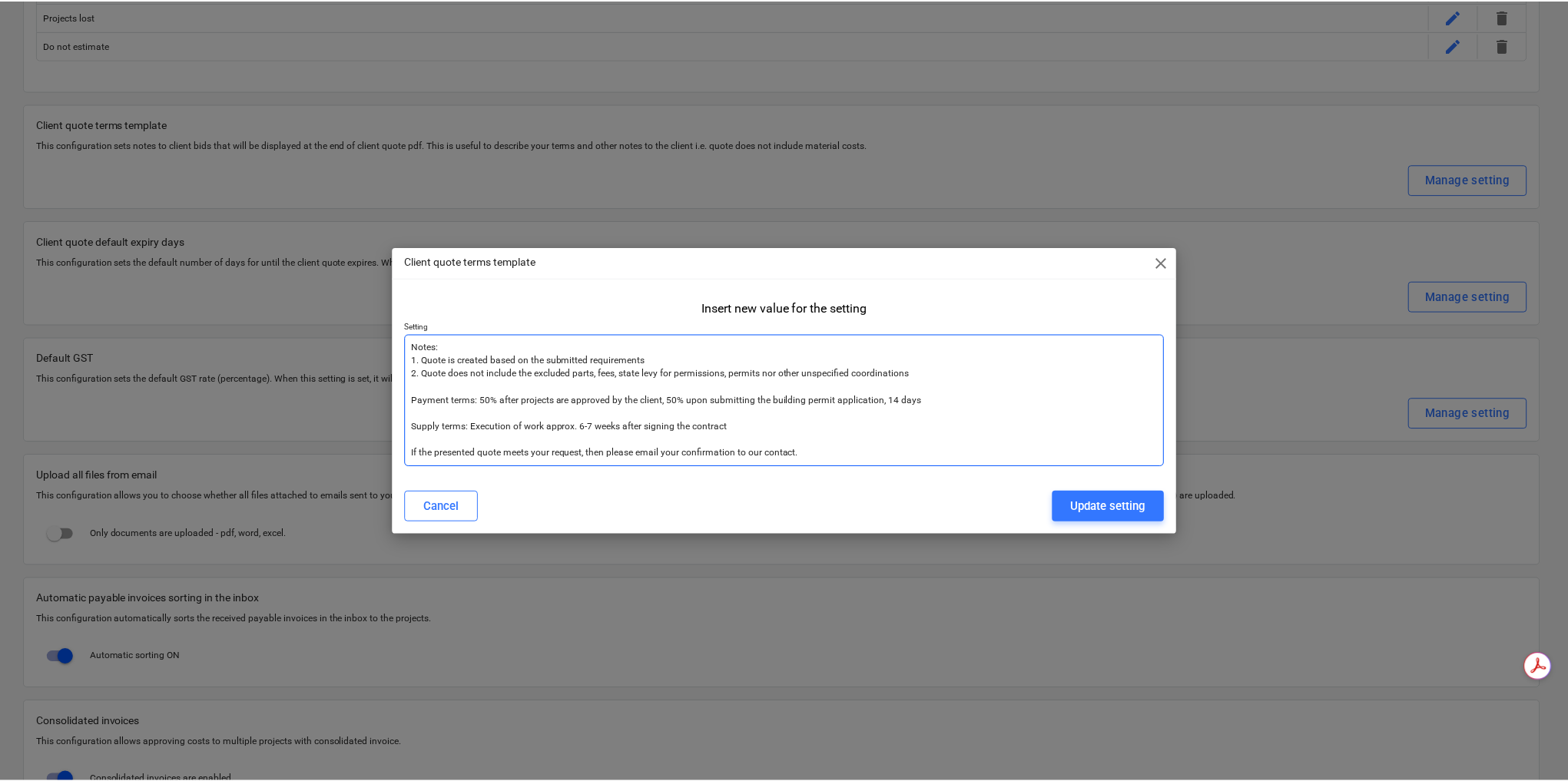
scroll to position [0, 0]
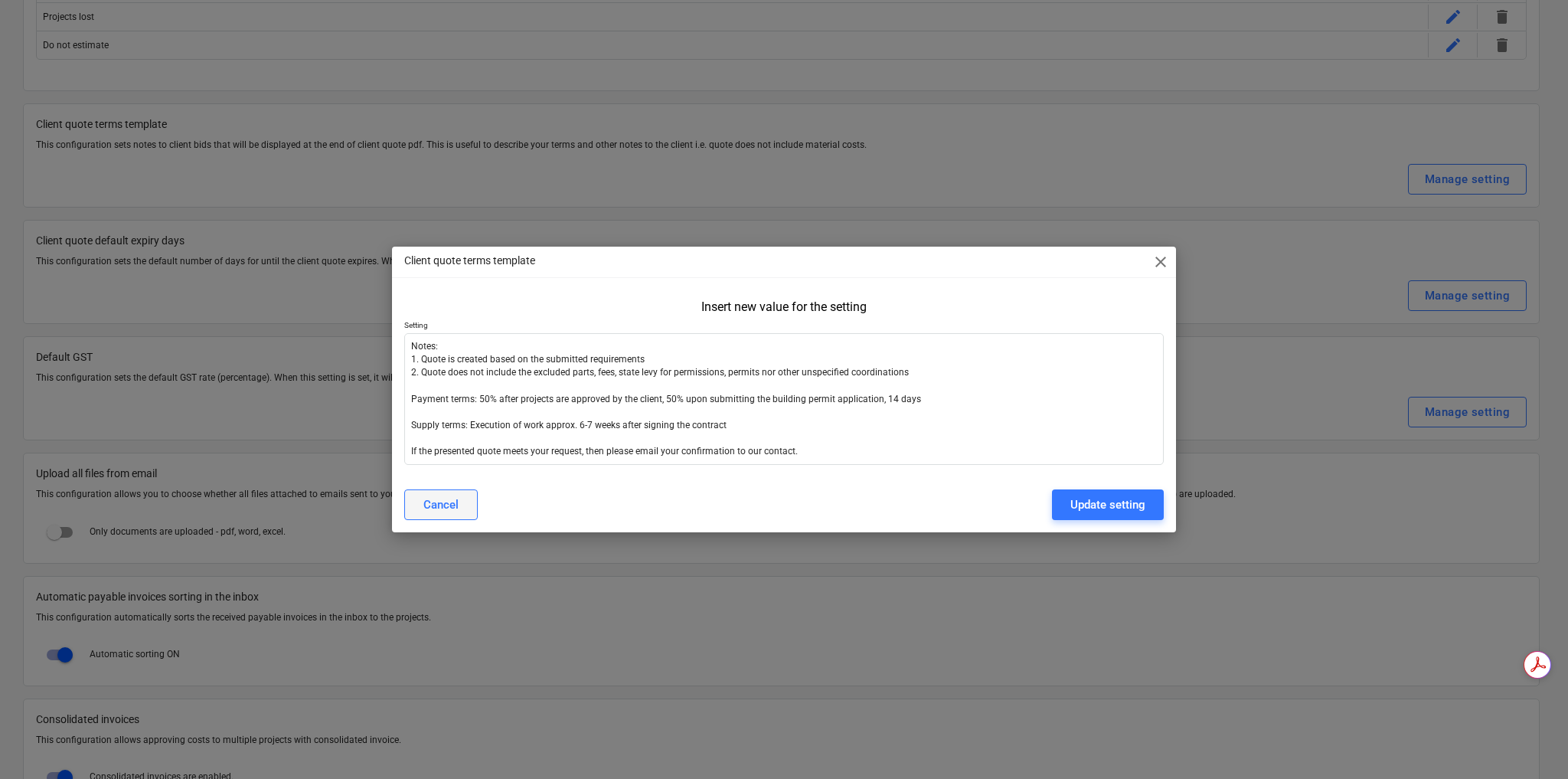
click at [442, 511] on div "Cancel" at bounding box center [441, 504] width 36 height 20
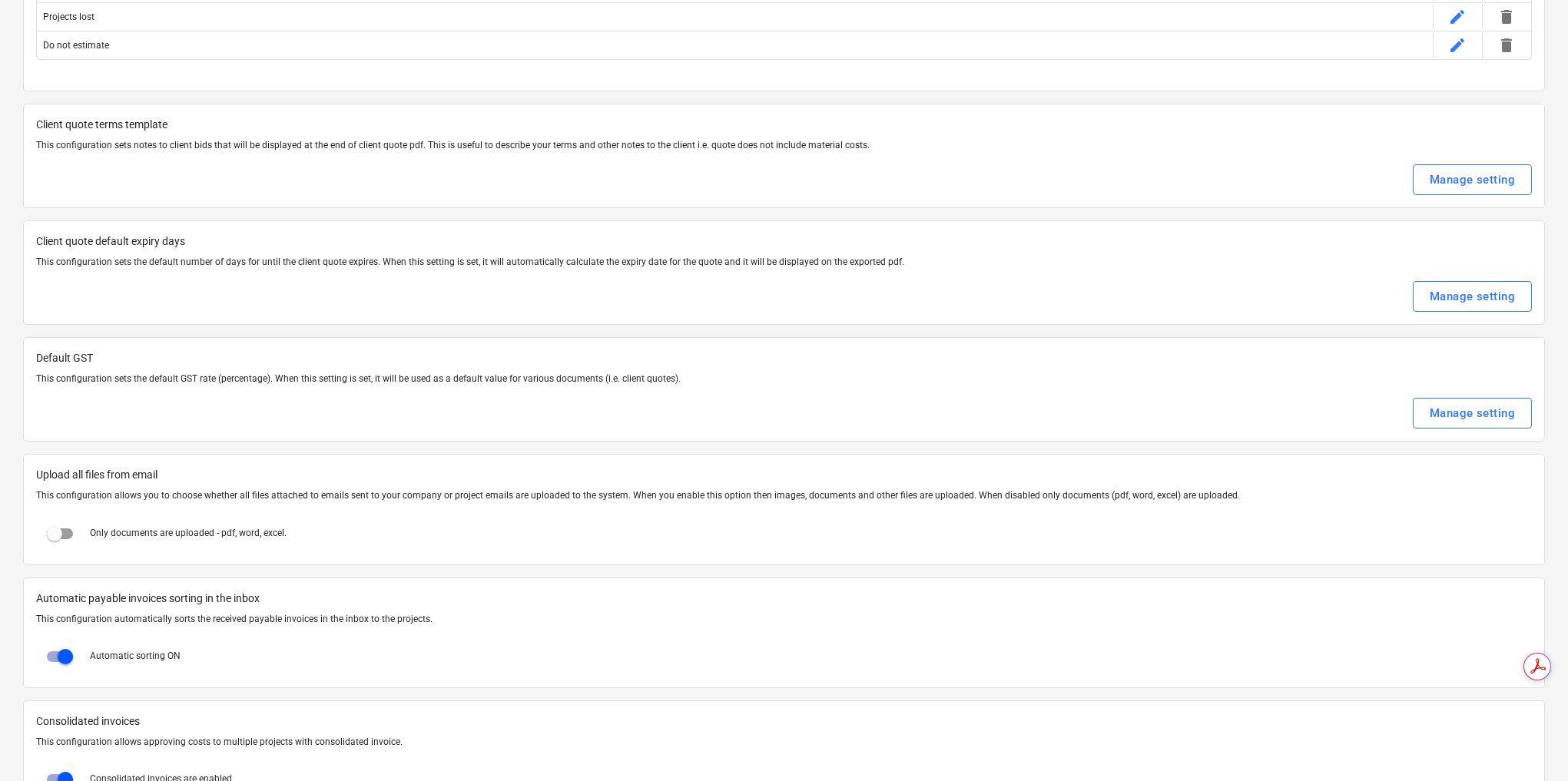
click at [444, 259] on p "This configuration sets the default number of days for until the client quote e…" at bounding box center [783, 261] width 1496 height 13
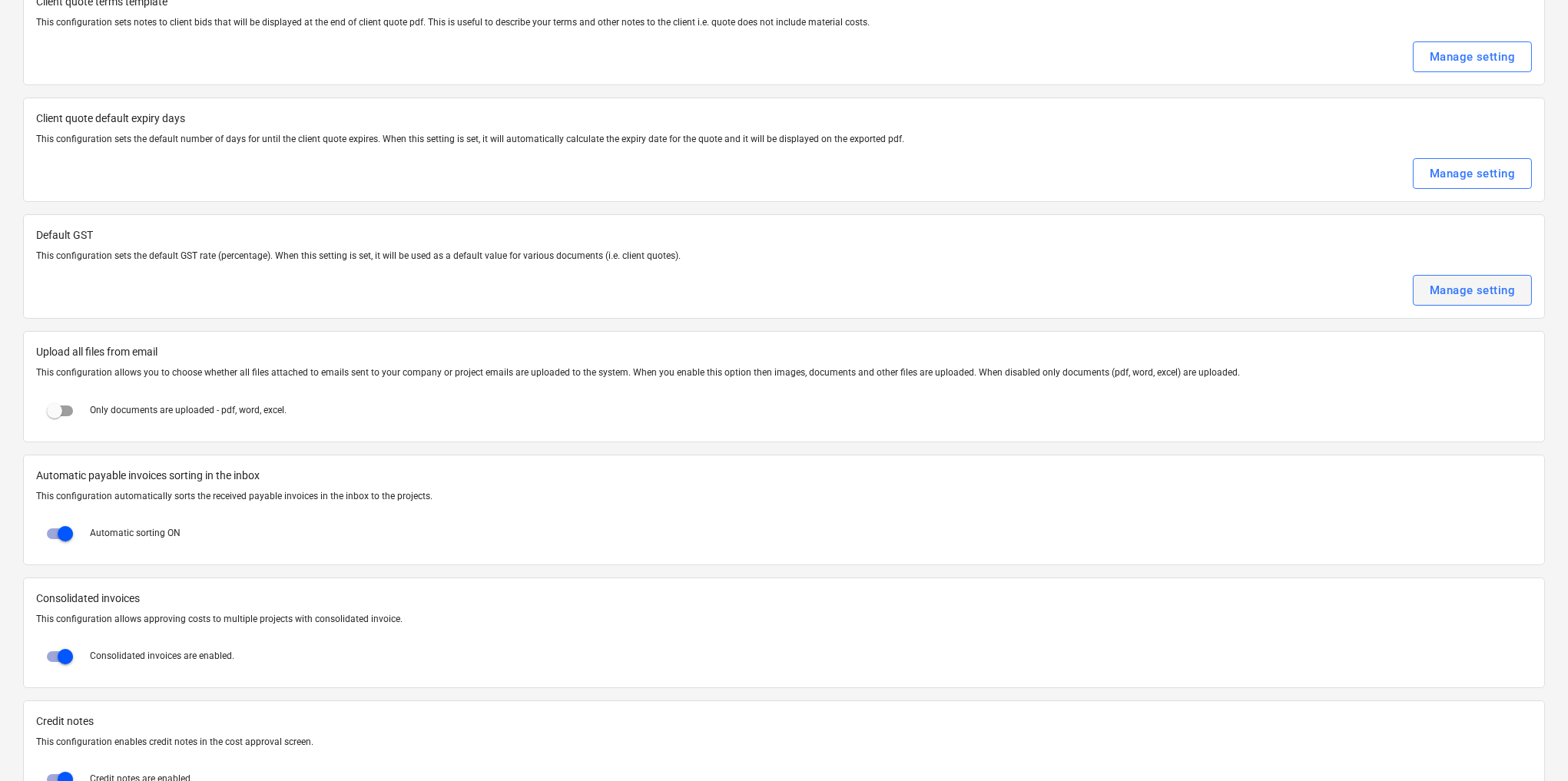
click at [1461, 283] on div "Manage setting" at bounding box center [1472, 289] width 85 height 20
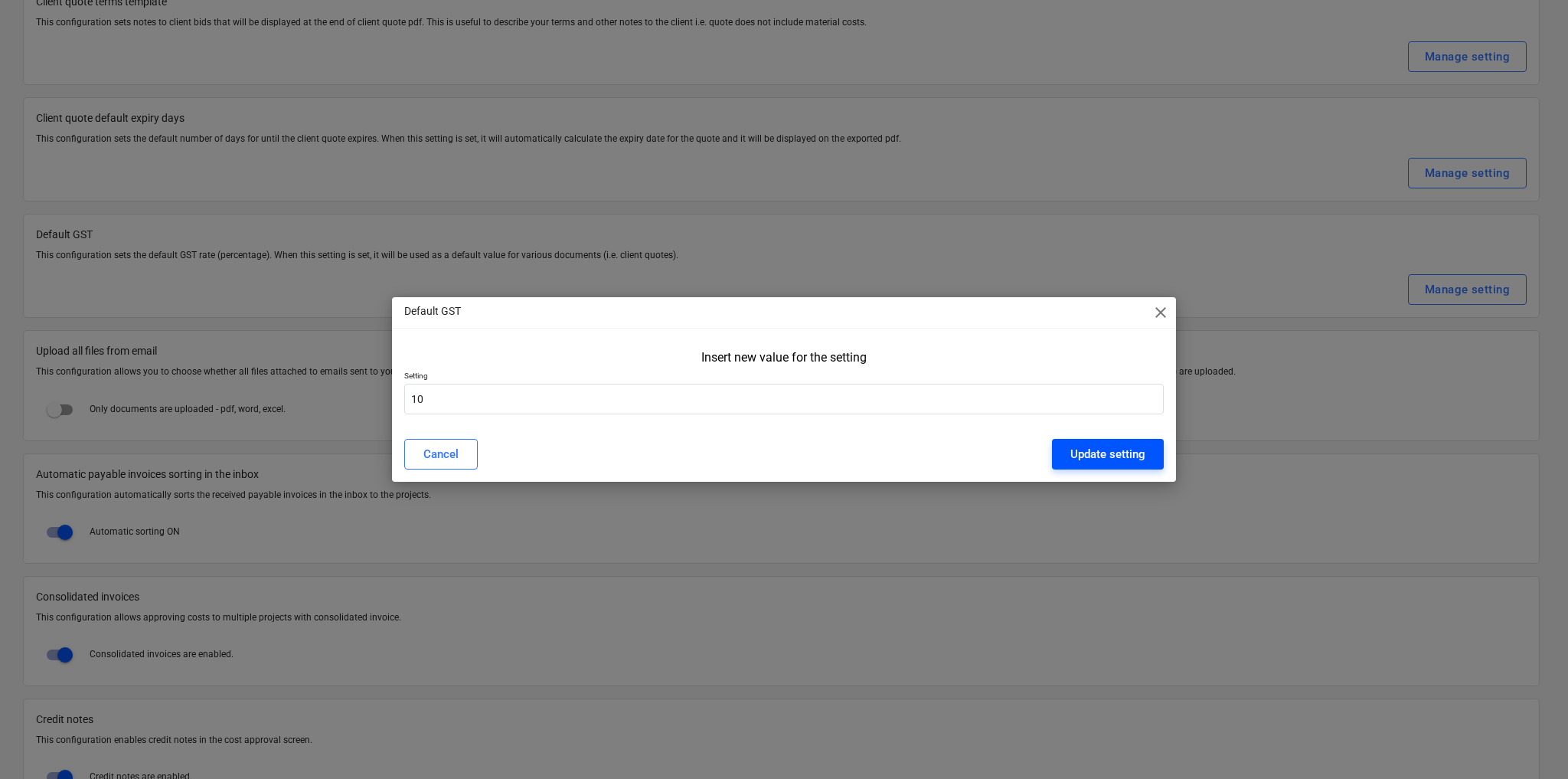
click at [1118, 457] on div "Update setting" at bounding box center [1107, 453] width 75 height 20
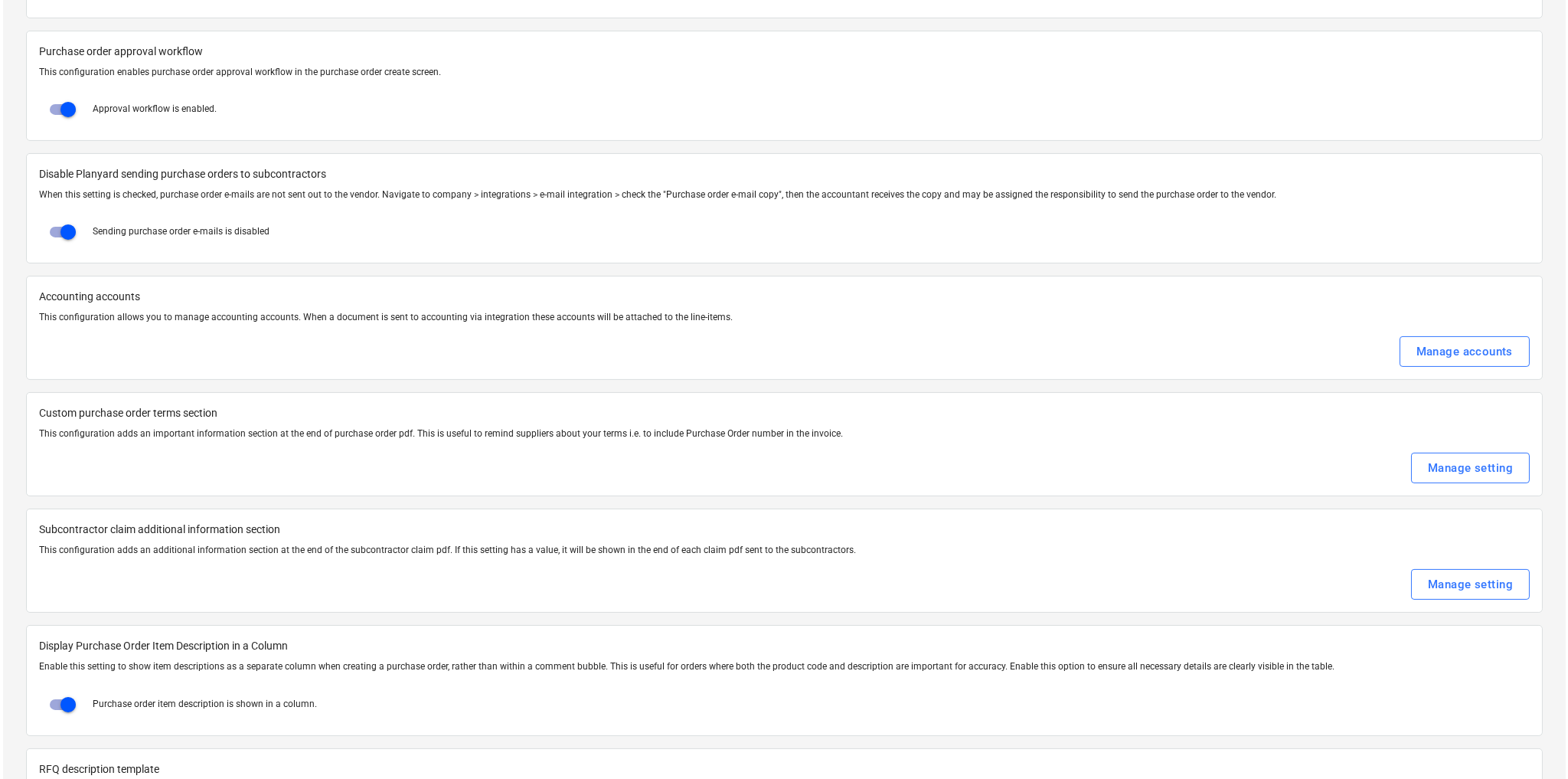
scroll to position [1899, 0]
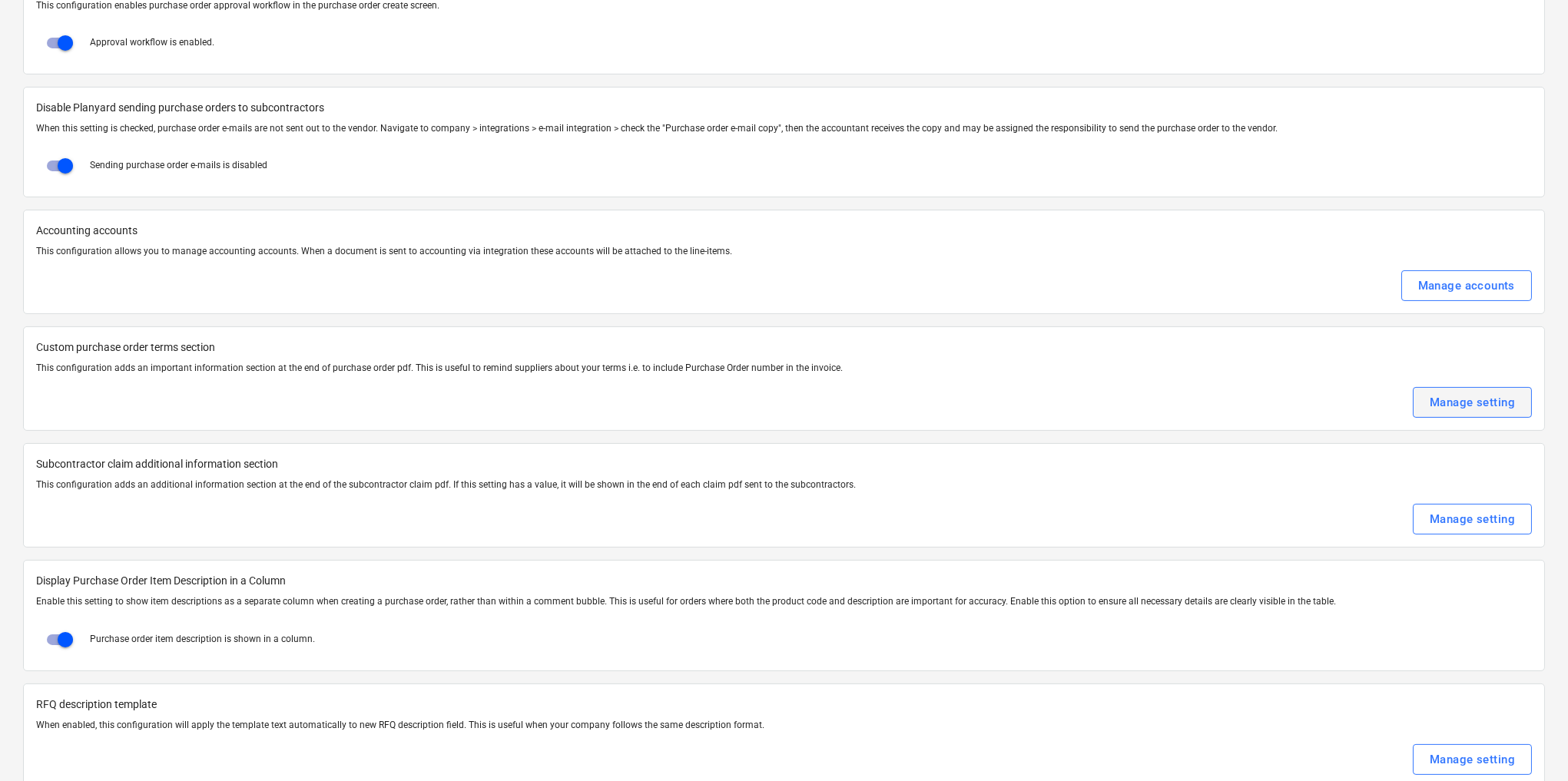
click at [1428, 387] on button "Manage setting" at bounding box center [1472, 402] width 119 height 31
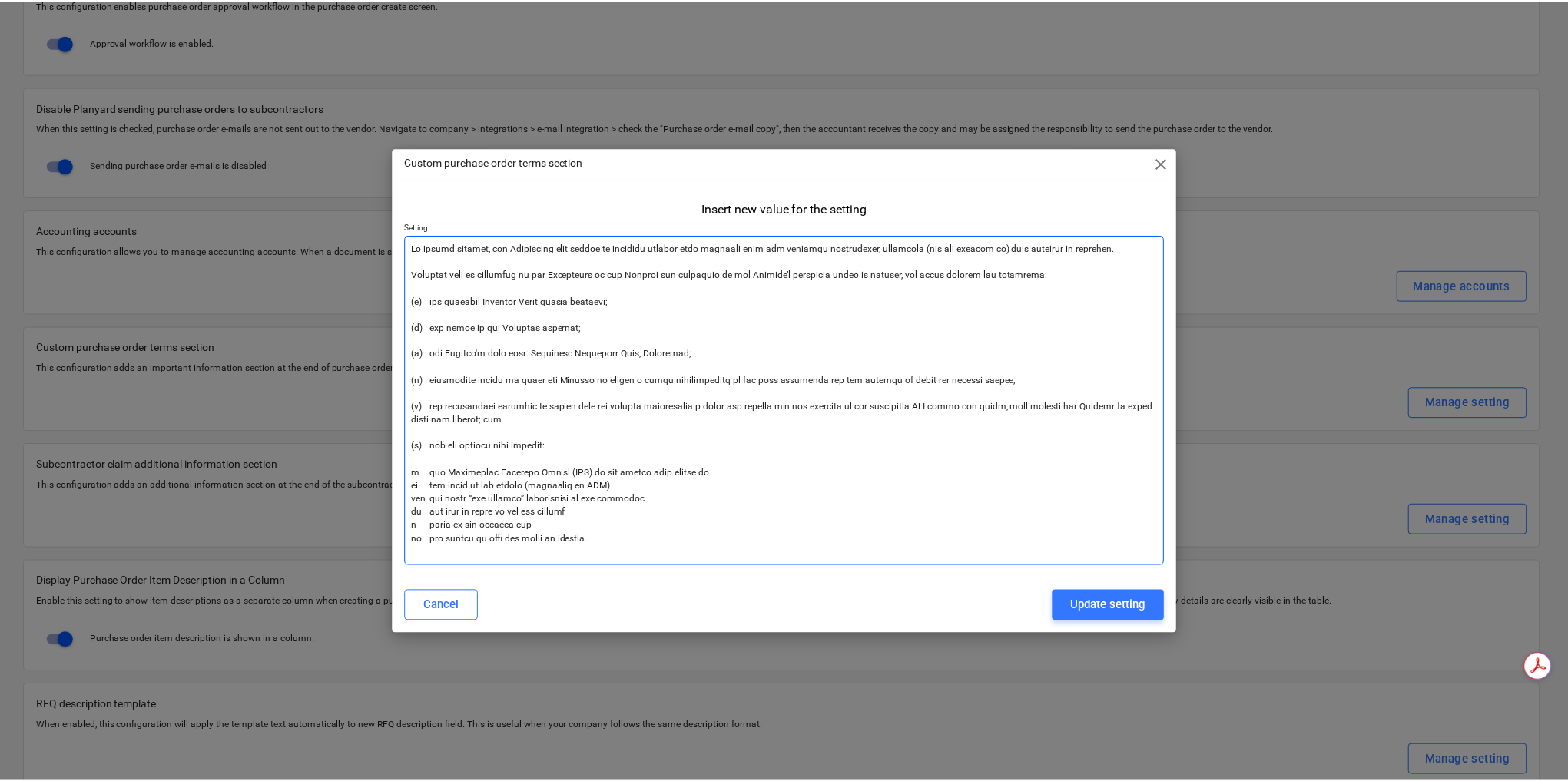
scroll to position [0, 0]
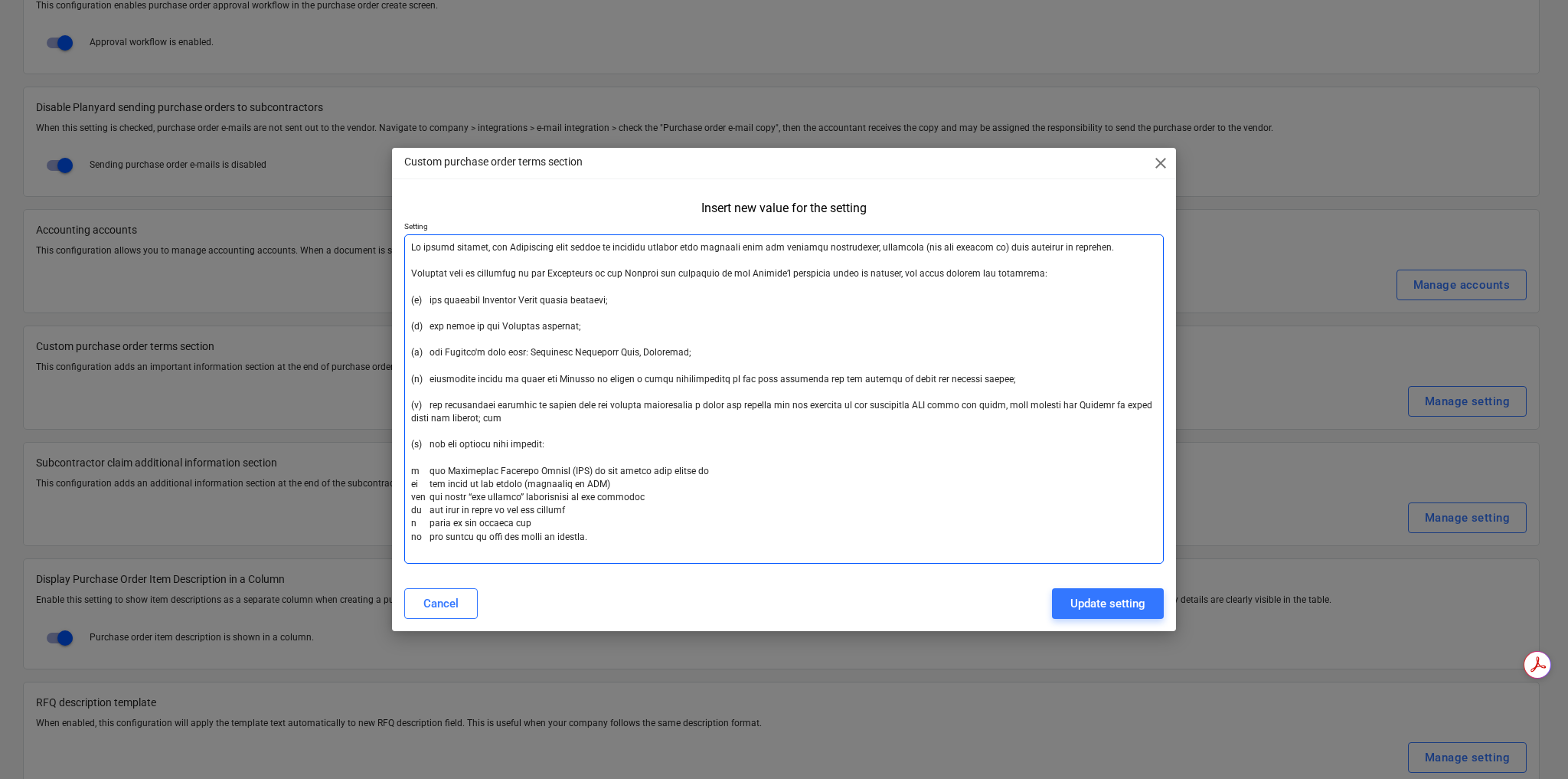
drag, startPoint x: 626, startPoint y: 540, endPoint x: 394, endPoint y: 245, distance: 375.3
click at [394, 245] on div "Insert new value for the setting Setting" at bounding box center [784, 384] width 784 height 381
click at [1156, 162] on span "close" at bounding box center [1161, 163] width 19 height 19
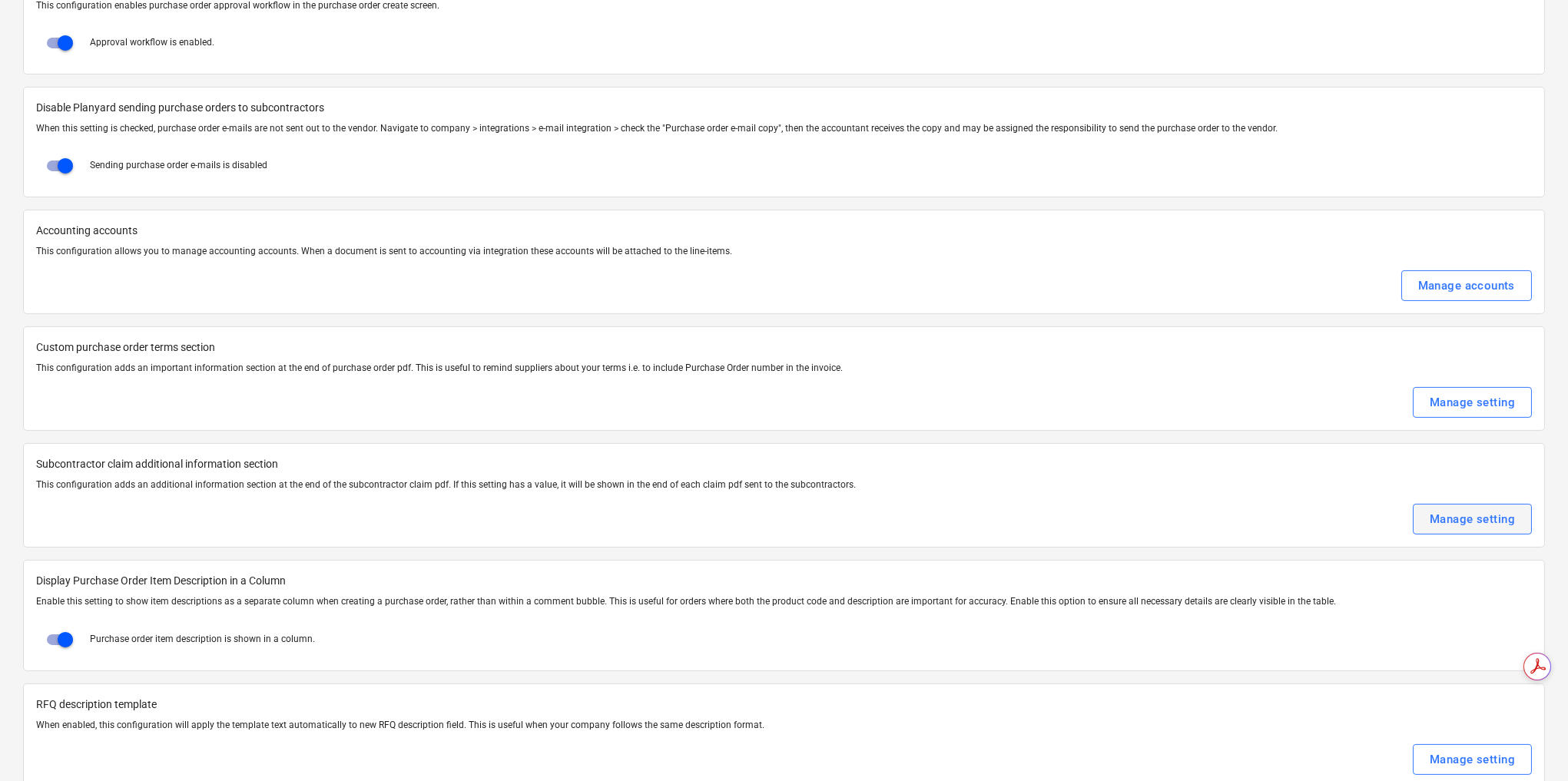
click at [1494, 509] on div "Manage setting" at bounding box center [1472, 518] width 85 height 20
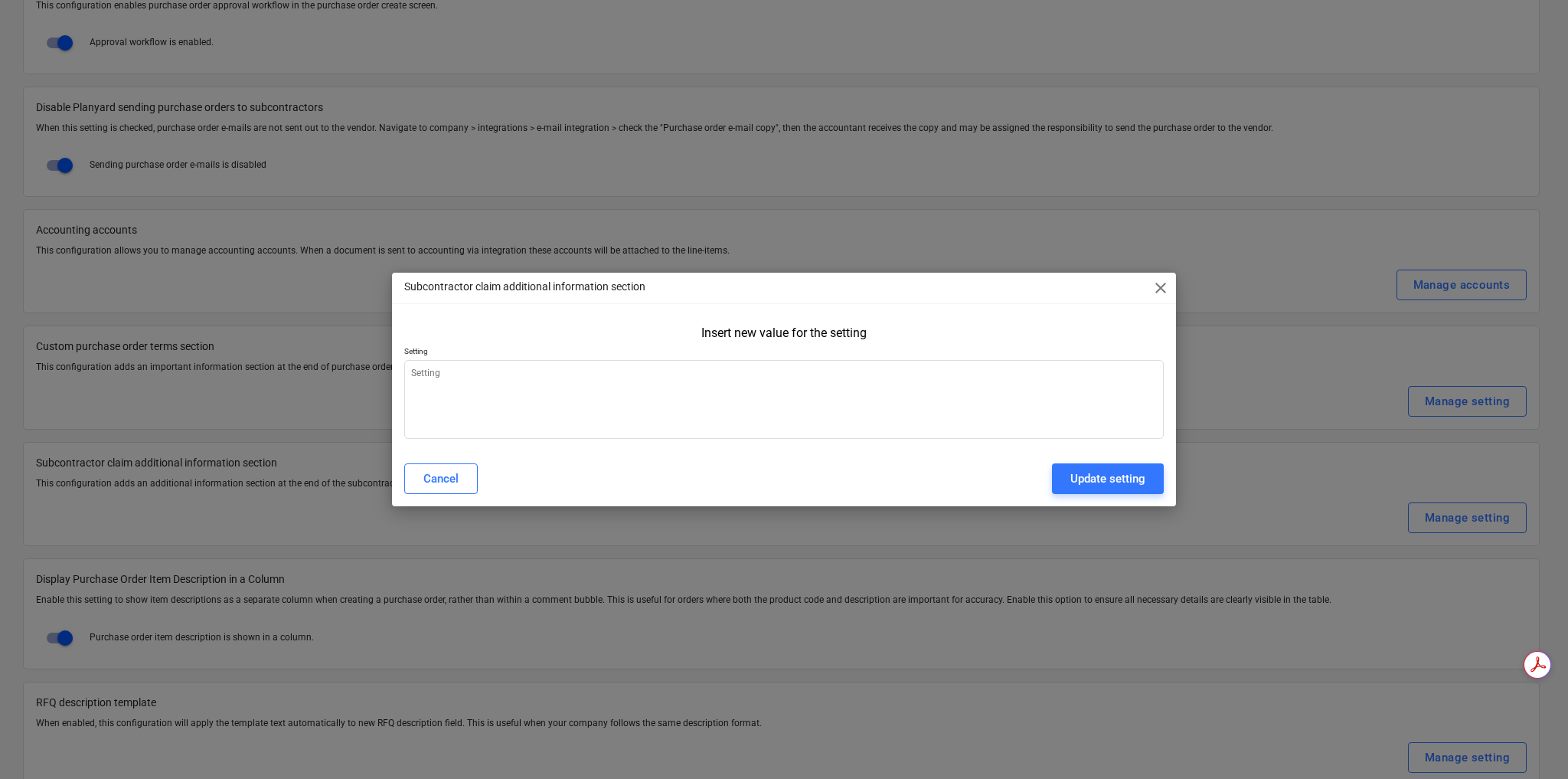
click at [1159, 290] on span "close" at bounding box center [1161, 288] width 19 height 19
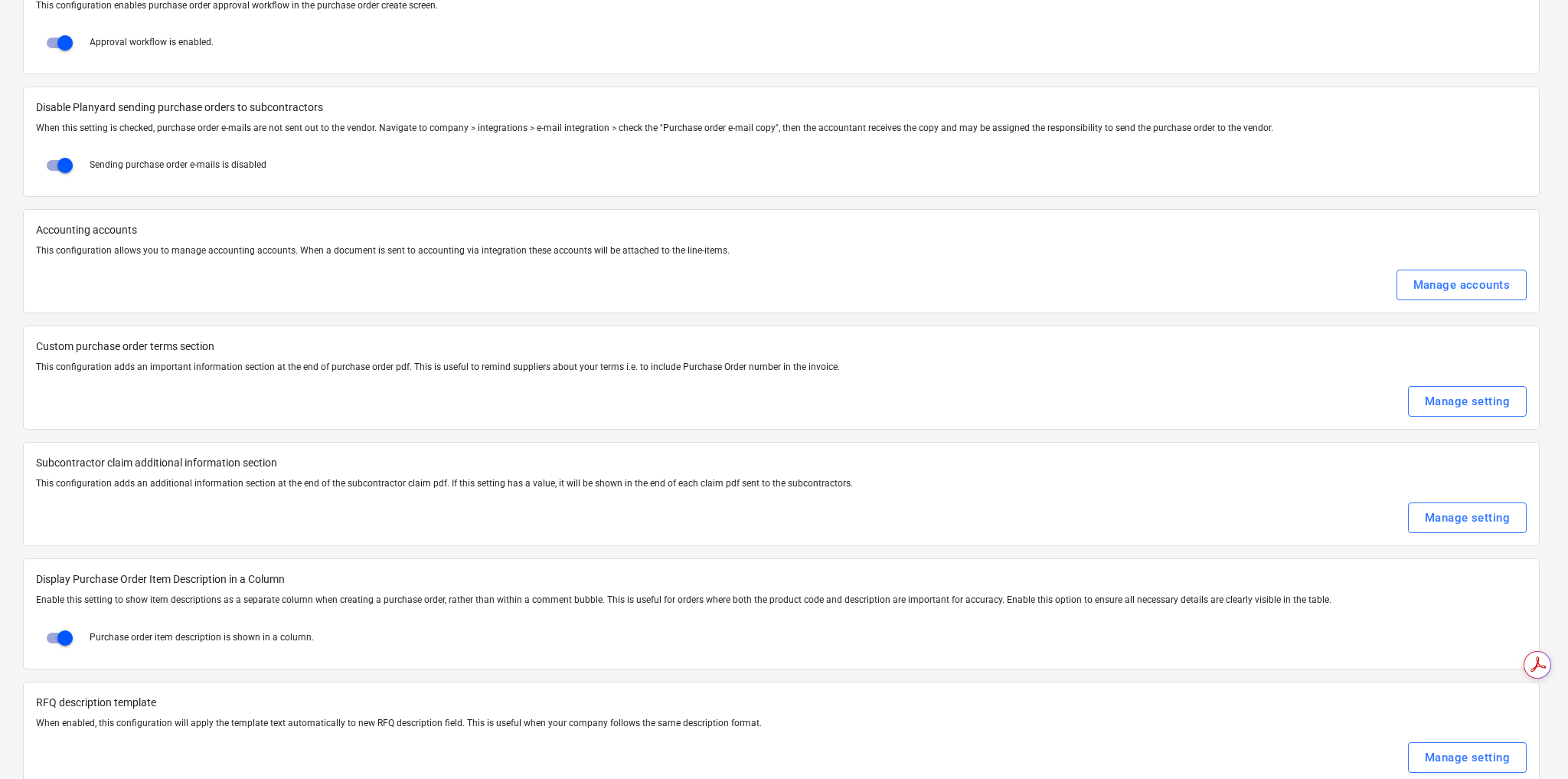
type textarea "x"
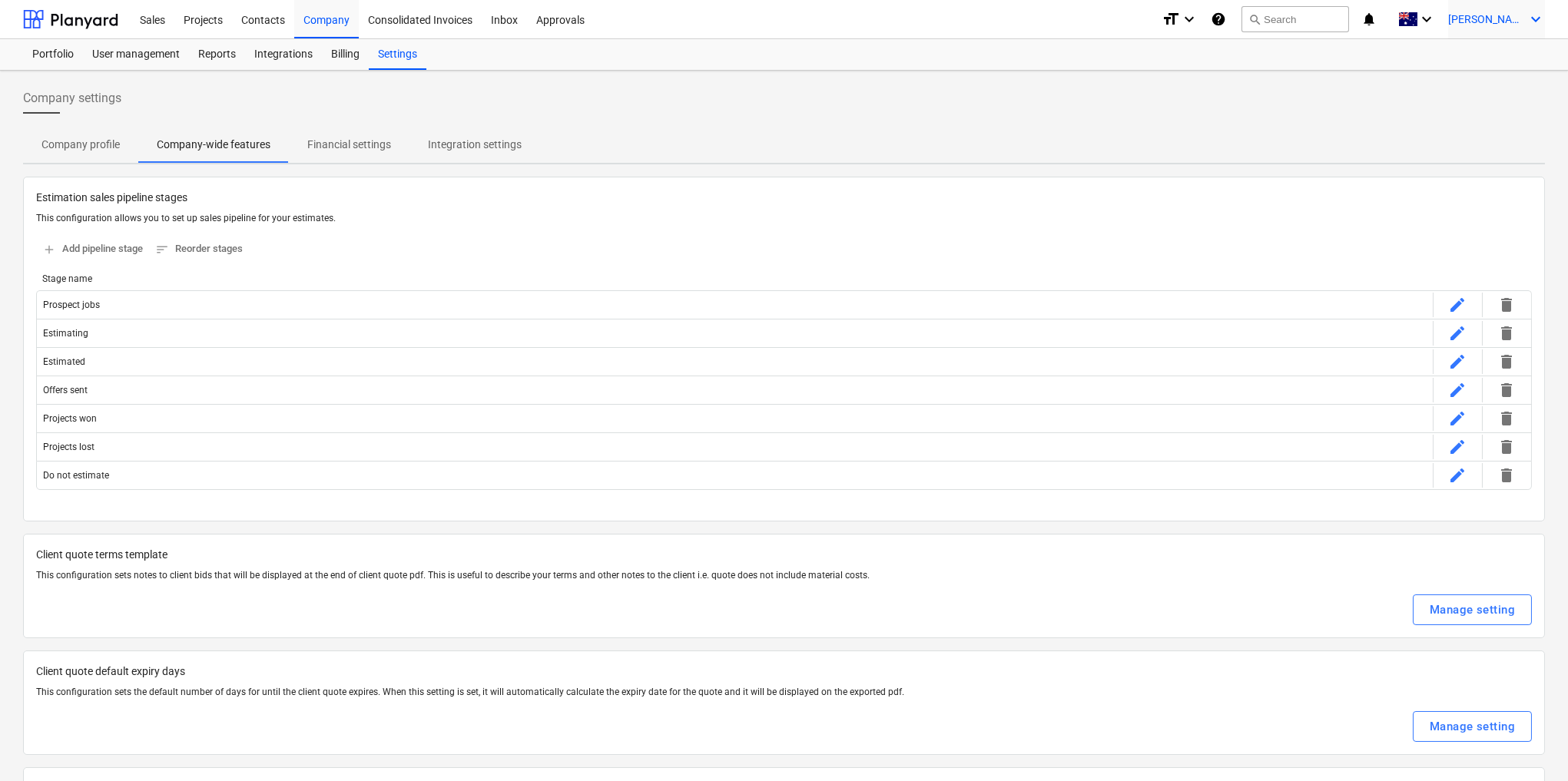
click at [1490, 19] on span "[PERSON_NAME]" at bounding box center [1486, 19] width 77 height 12
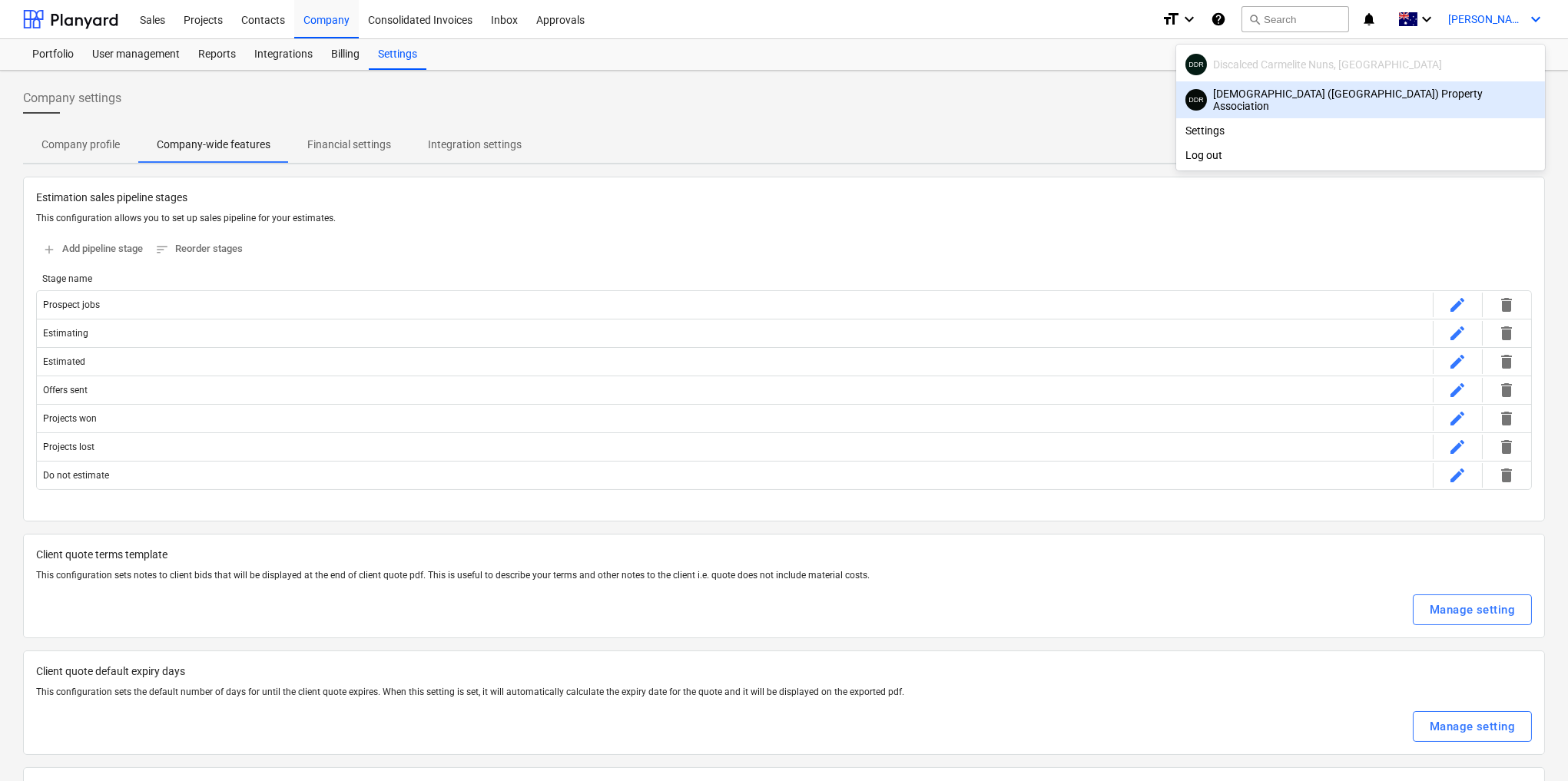
click at [1424, 104] on div "DDR [GEOGRAPHIC_DATA] ([GEOGRAPHIC_DATA]) Property Association" at bounding box center [1359, 100] width 350 height 25
